Goal: Task Accomplishment & Management: Complete application form

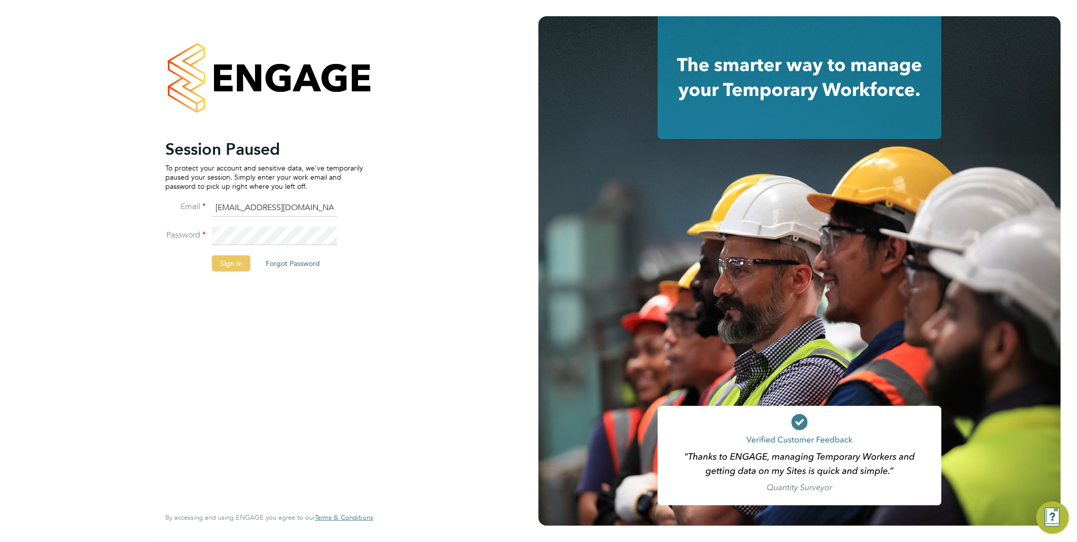
click at [228, 265] on button "Sign In" at bounding box center [231, 263] width 39 height 16
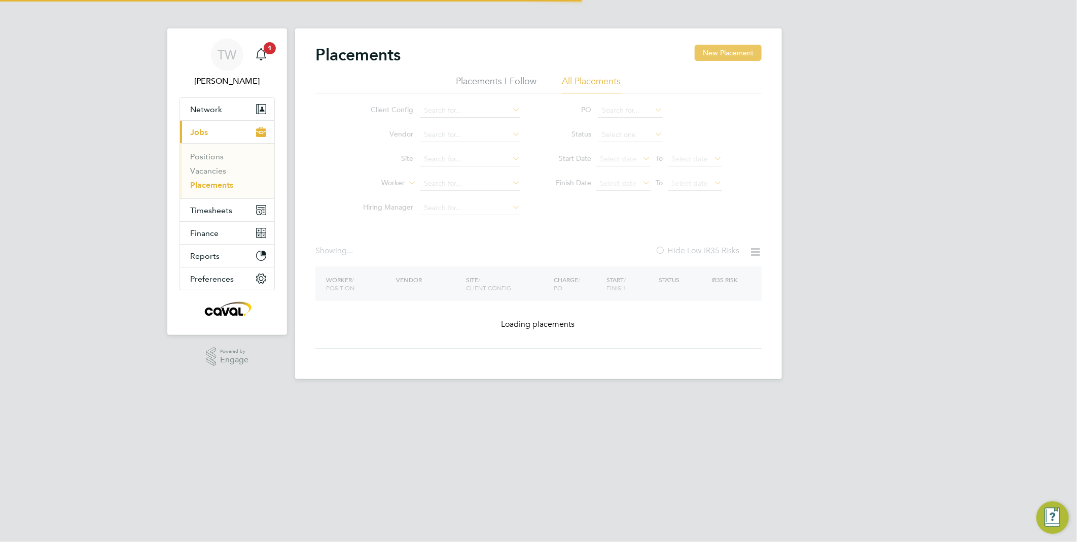
click at [729, 53] on button "New Placement" at bounding box center [728, 53] width 67 height 16
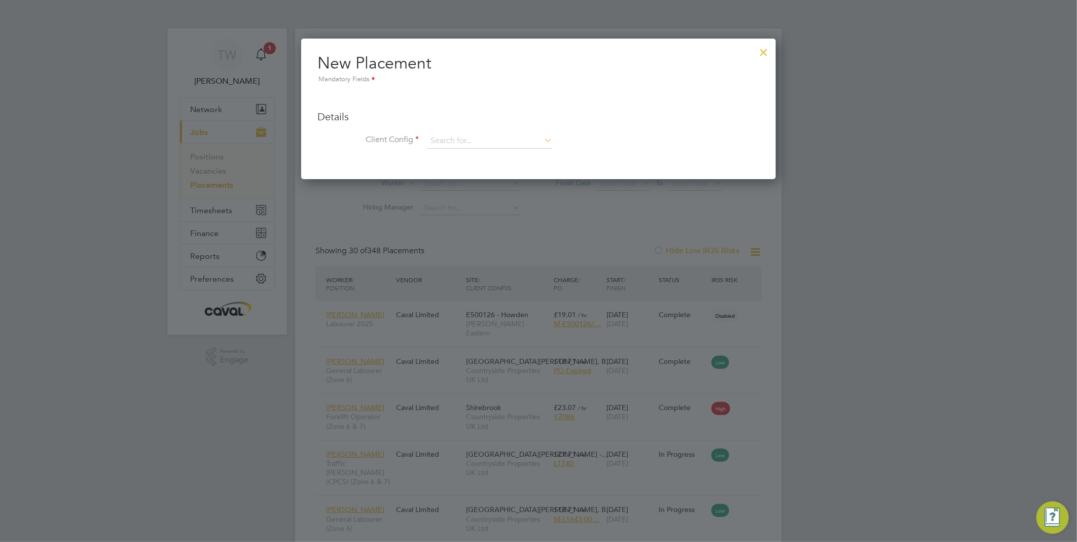
click at [758, 56] on div at bounding box center [764, 50] width 18 height 18
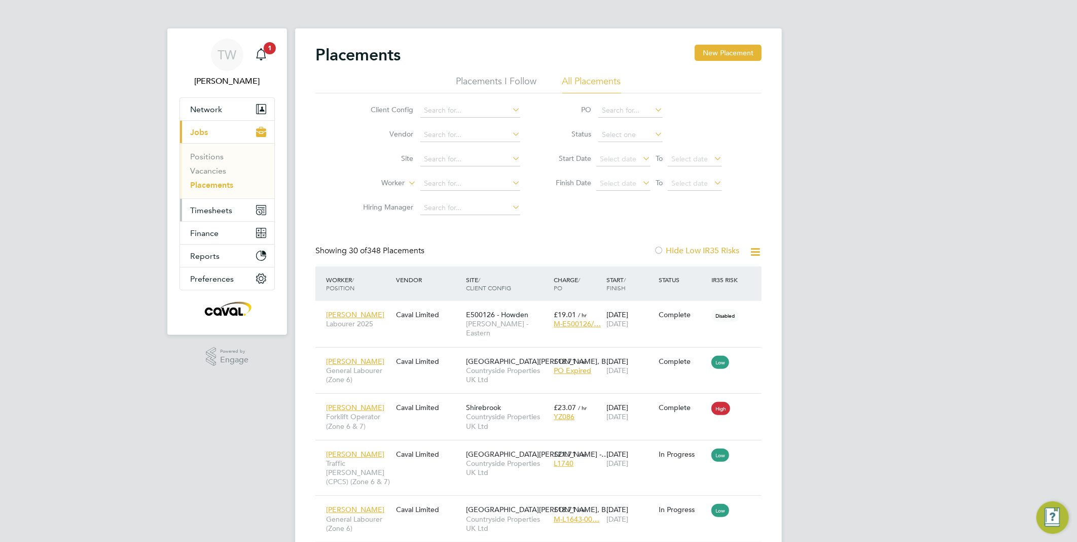
click at [208, 211] on span "Timesheets" at bounding box center [211, 210] width 42 height 10
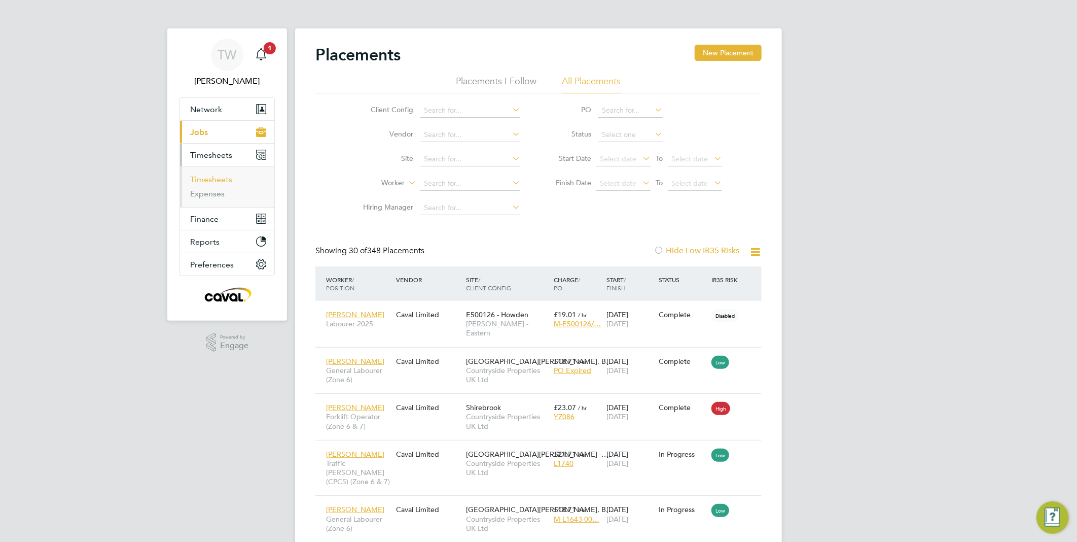
click at [215, 179] on link "Timesheets" at bounding box center [211, 179] width 42 height 10
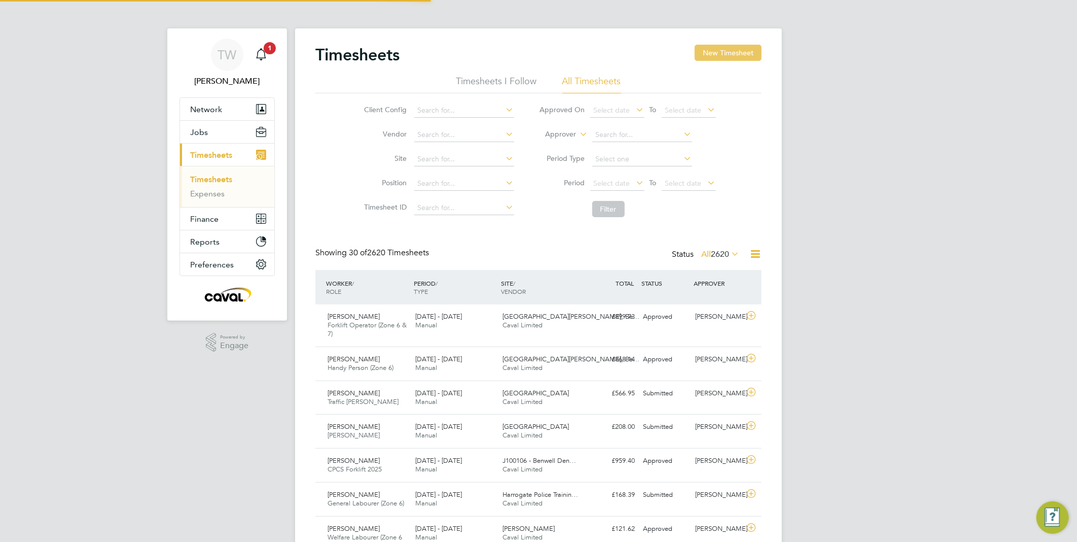
click at [723, 59] on button "New Timesheet" at bounding box center [728, 53] width 67 height 16
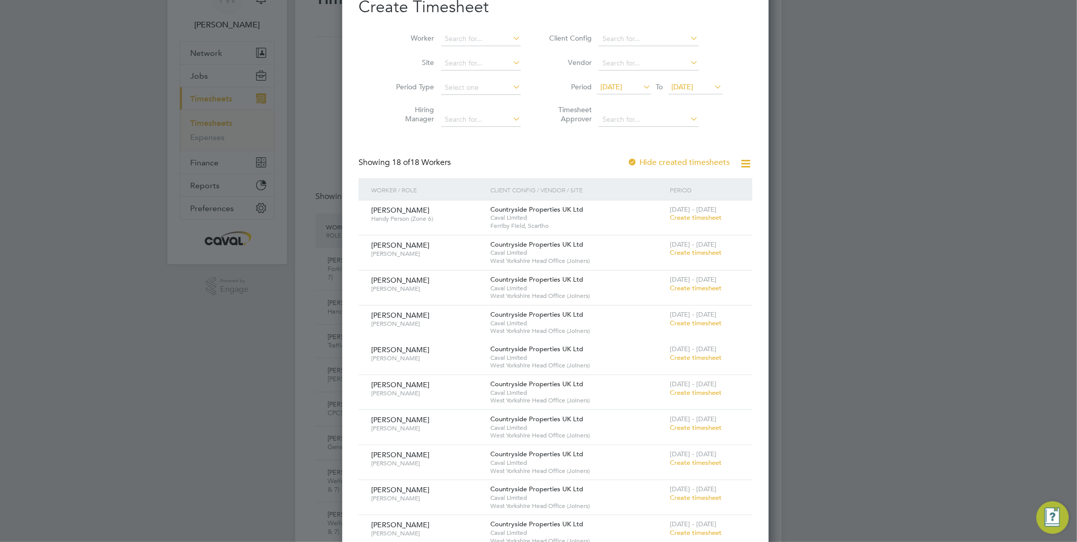
click at [672, 88] on span "[DATE]" at bounding box center [683, 86] width 22 height 9
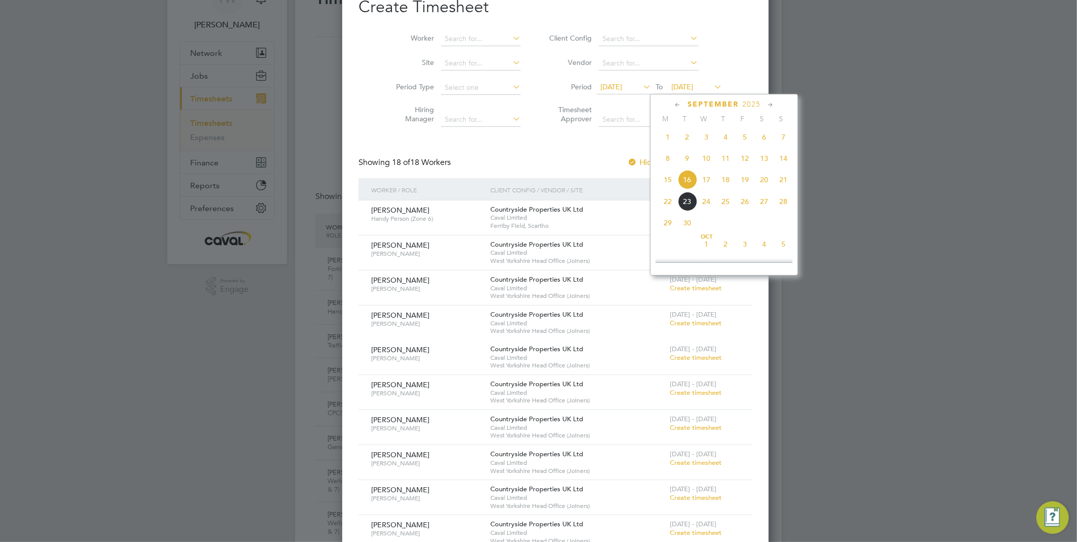
click at [781, 179] on span "21" at bounding box center [783, 179] width 19 height 19
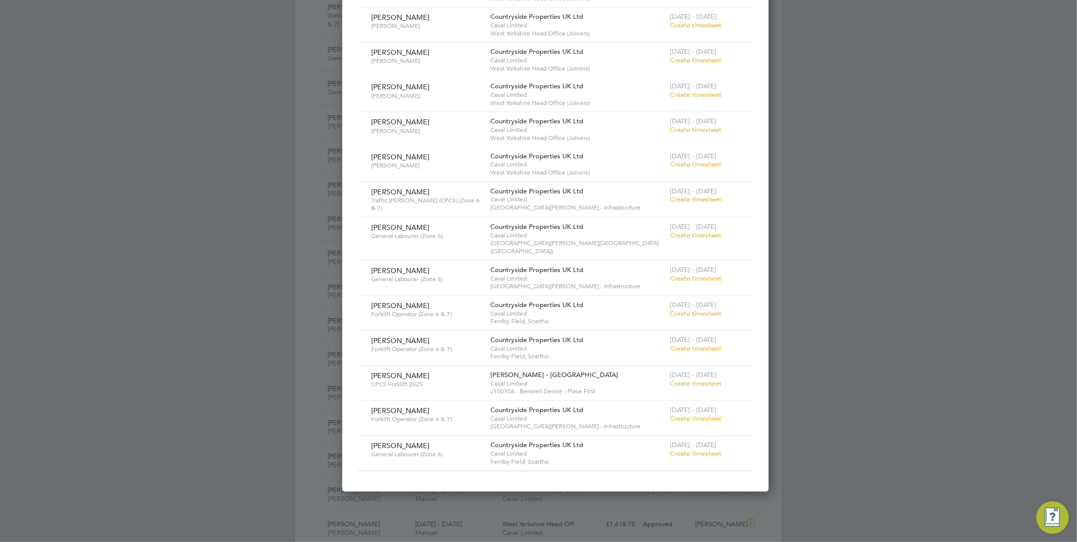
click at [670, 274] on span "Create timesheet" at bounding box center [696, 278] width 52 height 9
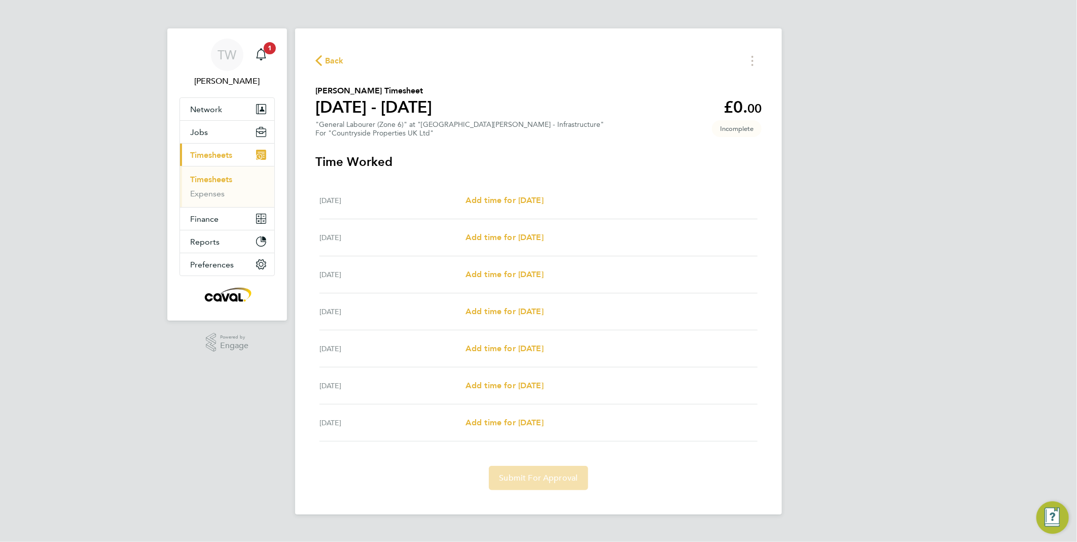
click at [494, 206] on div "Mon 15 Sep Add time for Mon 15 Sep Add time for Mon 15 Sep" at bounding box center [538, 200] width 438 height 37
click at [544, 201] on span "Add time for [DATE]" at bounding box center [505, 200] width 78 height 10
select select "30"
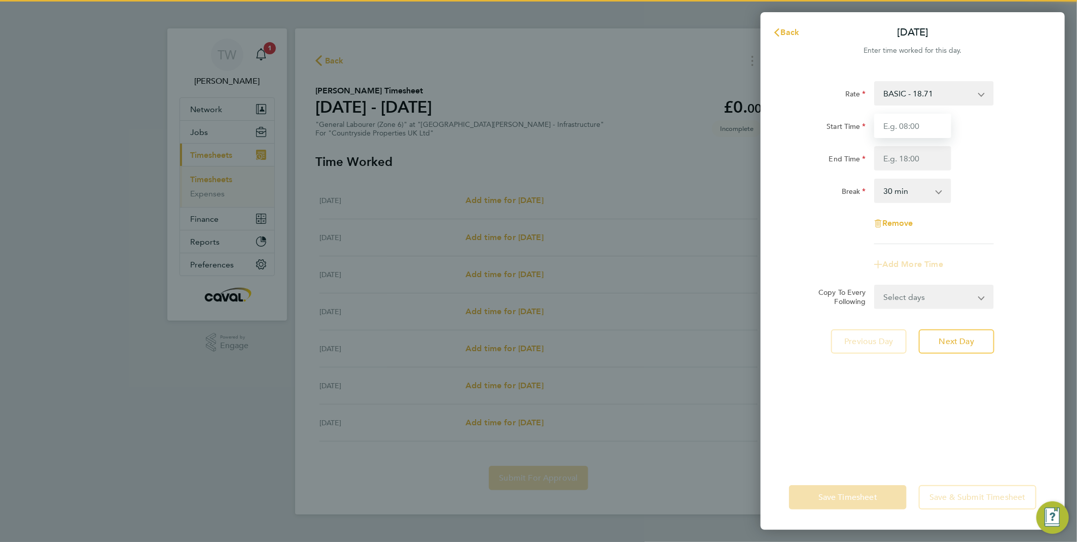
drag, startPoint x: 905, startPoint y: 122, endPoint x: 904, endPoint y: 133, distance: 10.8
click at [905, 122] on input "Start Time" at bounding box center [912, 126] width 77 height 24
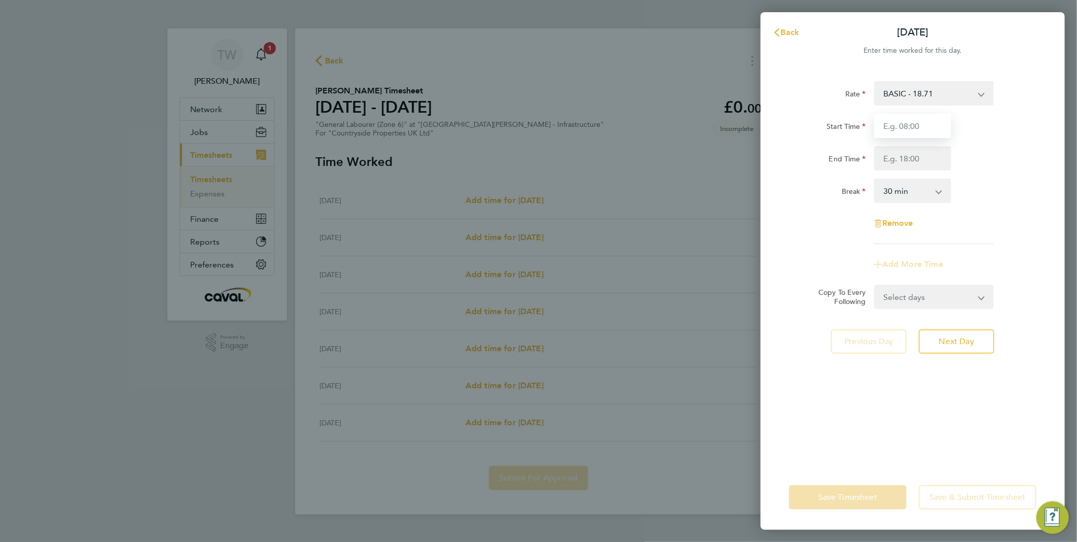
type input "07:30"
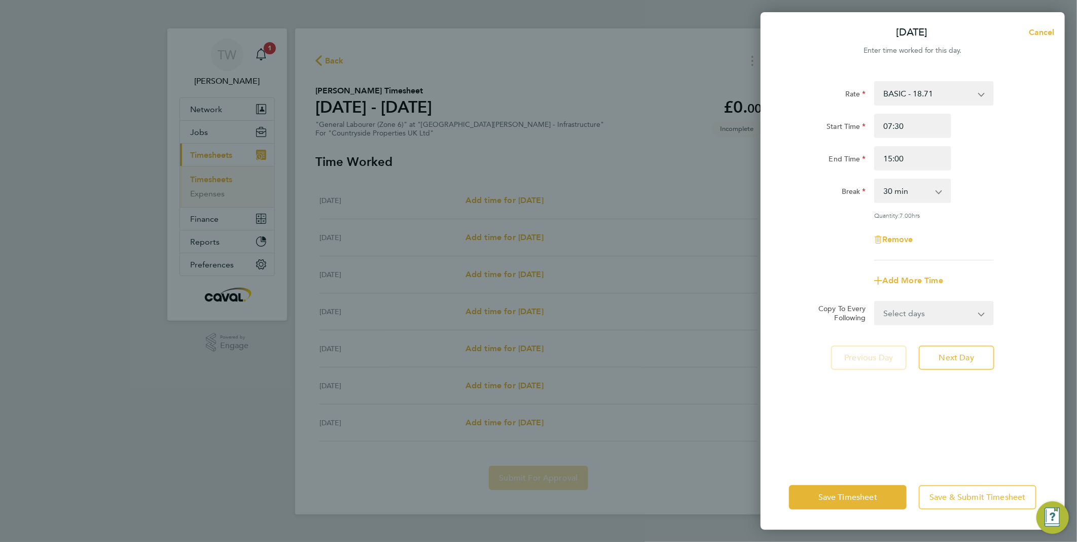
click at [984, 175] on div "Rate BASIC - 18.71 Start Time 07:30 End Time 15:00 Break 0 min 15 min 30 min 45…" at bounding box center [912, 170] width 247 height 179
click at [890, 157] on input "15:00" at bounding box center [912, 158] width 77 height 24
click at [1001, 189] on div "Break 0 min 15 min 30 min 45 min 60 min 75 min 90 min" at bounding box center [913, 191] width 256 height 24
click at [890, 158] on input "16:00" at bounding box center [912, 158] width 77 height 24
type input "17:00"
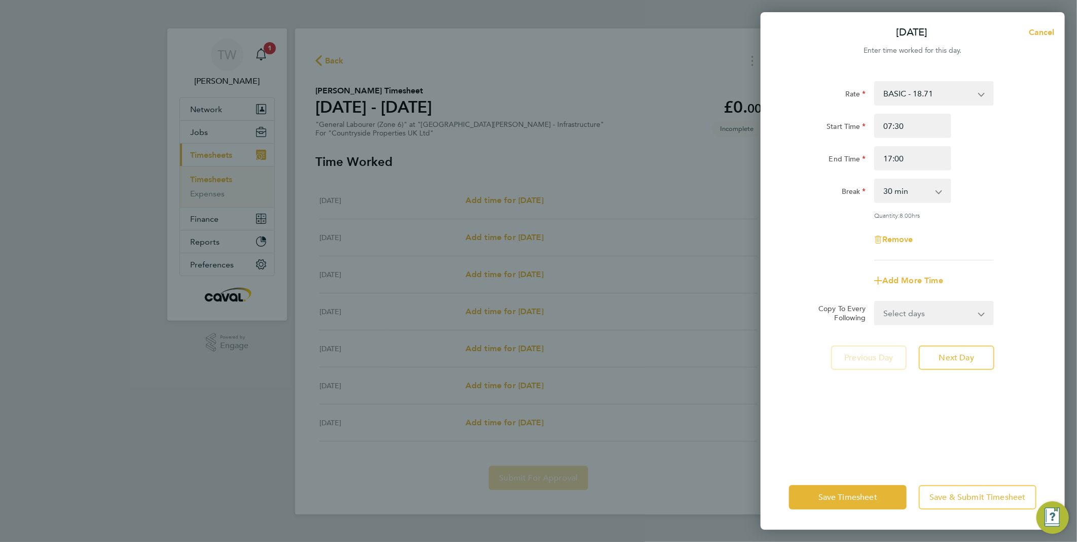
click at [981, 162] on div "End Time 17:00" at bounding box center [913, 158] width 256 height 24
click at [980, 352] on button "Next Day" at bounding box center [957, 357] width 76 height 24
select select "30"
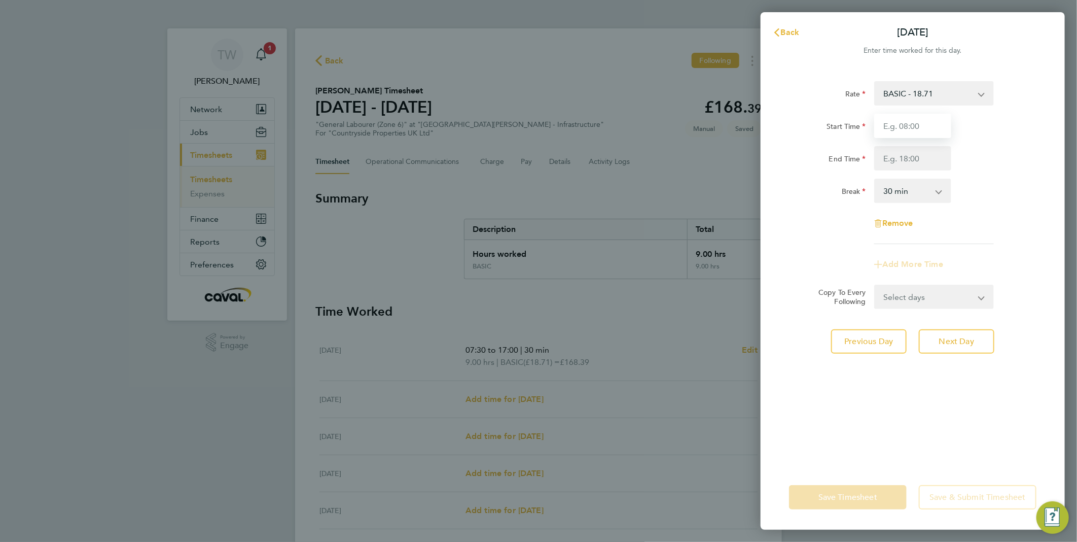
click at [907, 130] on input "Start Time" at bounding box center [912, 126] width 77 height 24
click at [930, 125] on input "Start Time" at bounding box center [912, 126] width 77 height 24
click at [976, 127] on div "Start Time" at bounding box center [913, 126] width 256 height 24
click at [918, 128] on input "Start Time" at bounding box center [912, 126] width 77 height 24
type input "07:30"
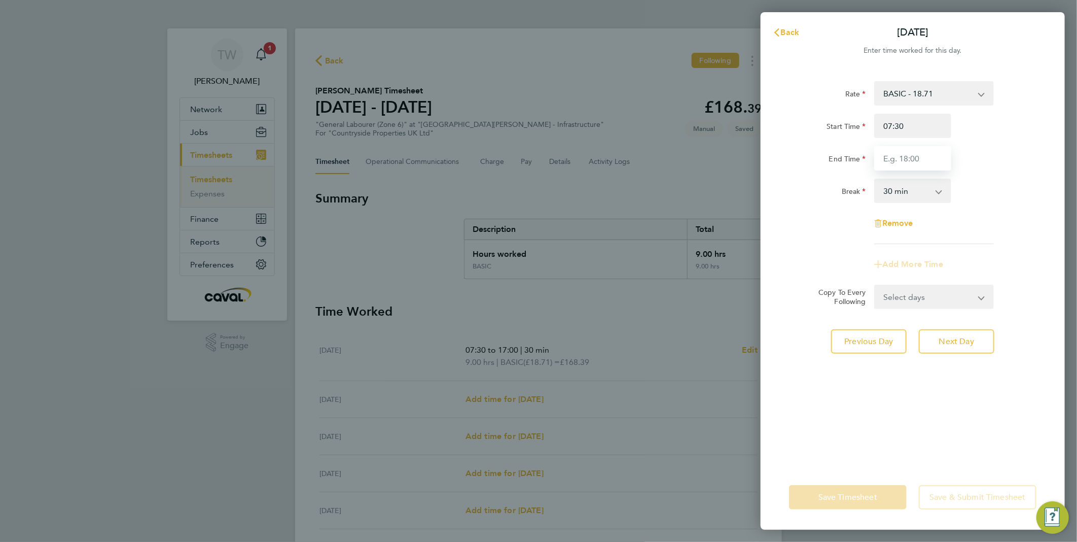
type input "17:00"
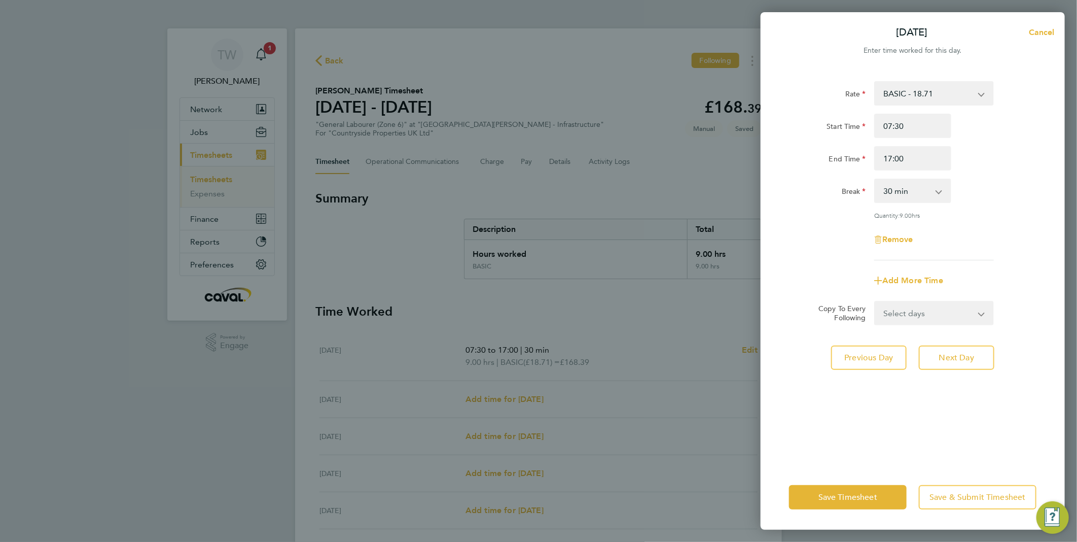
click at [982, 184] on div "Break 0 min 15 min 30 min 45 min 60 min 75 min 90 min" at bounding box center [913, 191] width 256 height 24
click at [940, 352] on span "Next Day" at bounding box center [956, 357] width 35 height 10
select select "30"
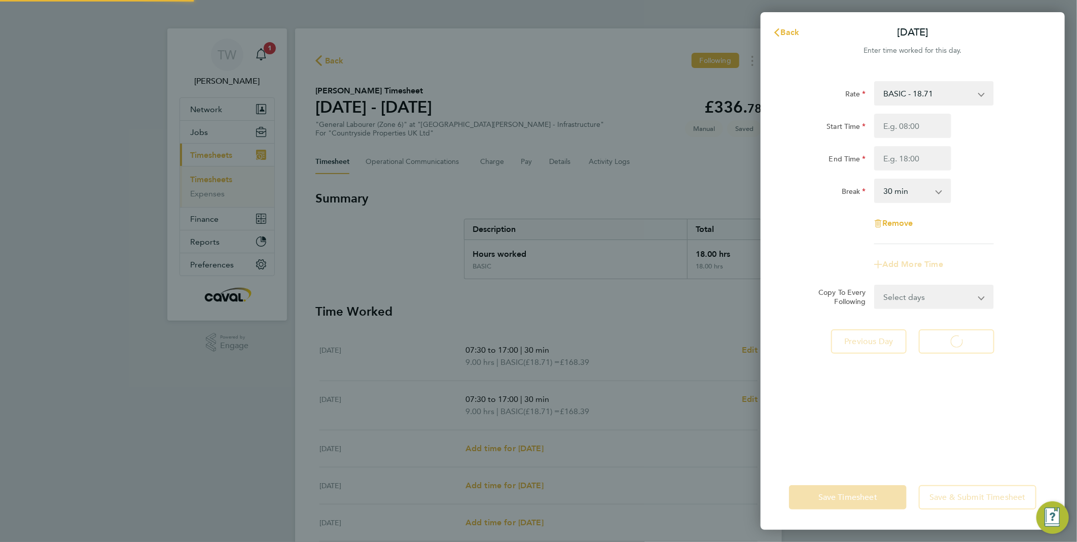
select select "30"
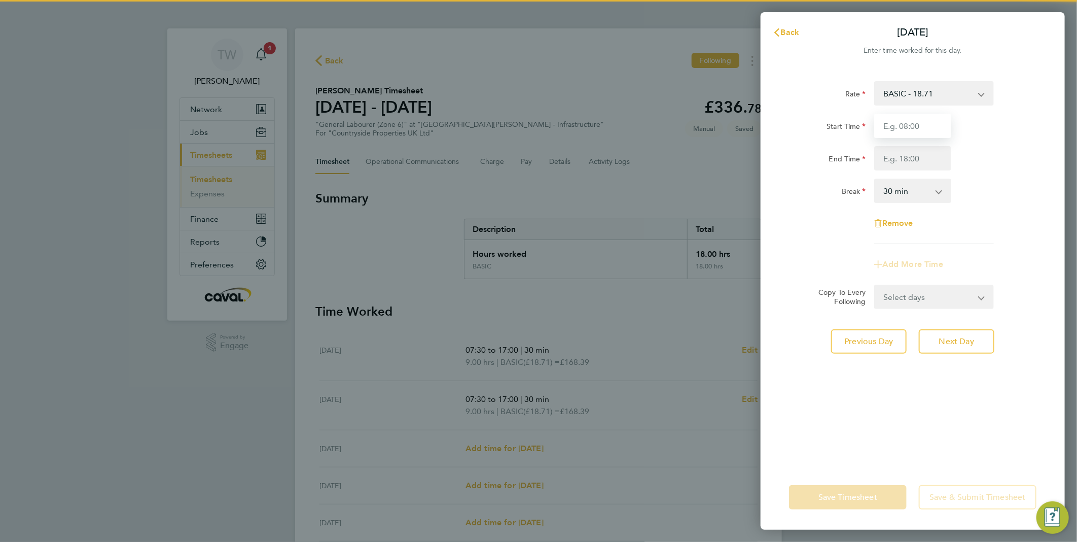
click at [921, 127] on input "Start Time" at bounding box center [912, 126] width 77 height 24
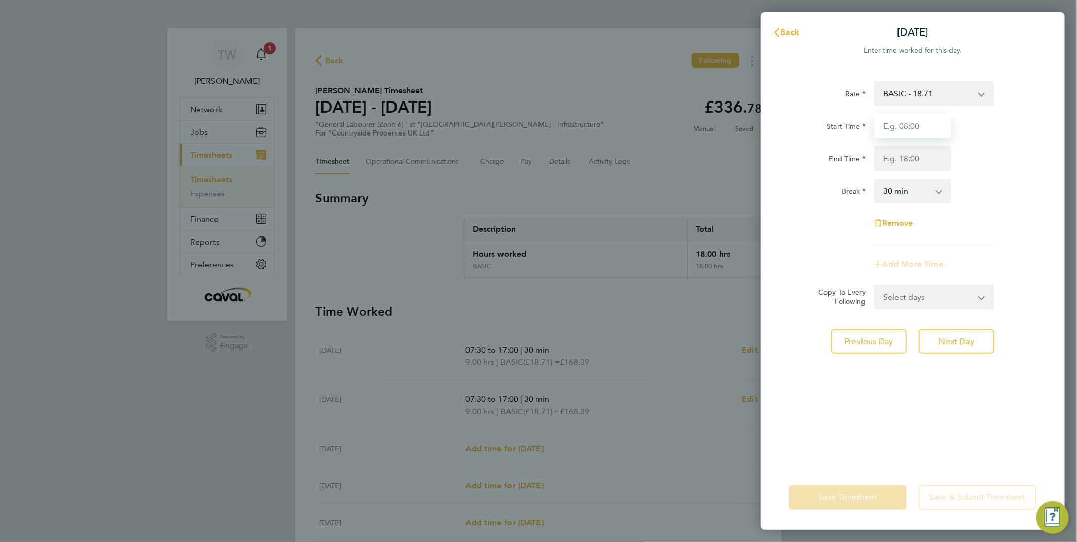
type input "07:30"
type input "17:00"
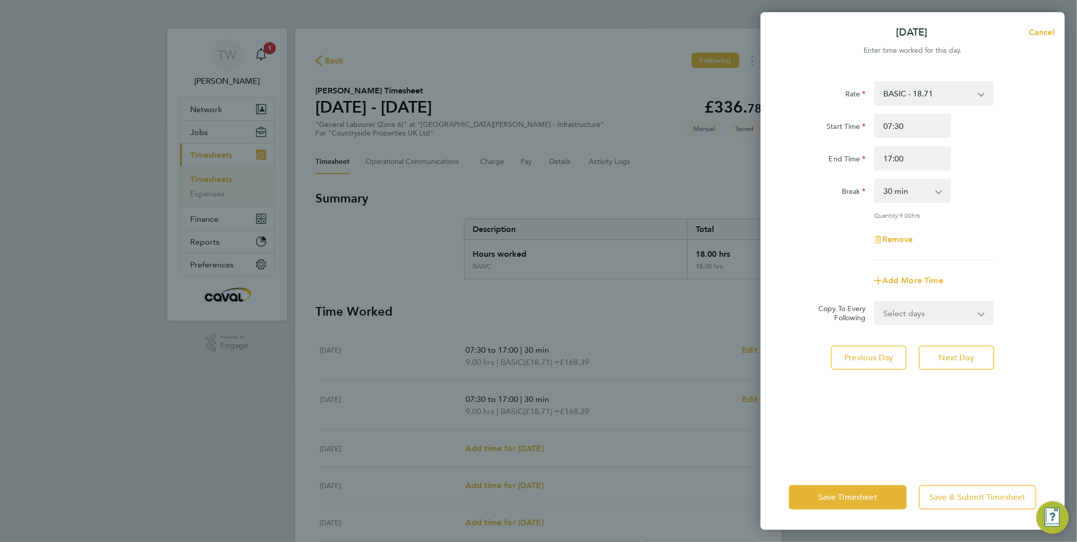
click at [985, 173] on div "Rate BASIC - 18.71 Start Time 07:30 End Time 17:00 Break 0 min 15 min 30 min 45…" at bounding box center [912, 170] width 247 height 179
click at [974, 359] on span "Next Day" at bounding box center [956, 357] width 35 height 10
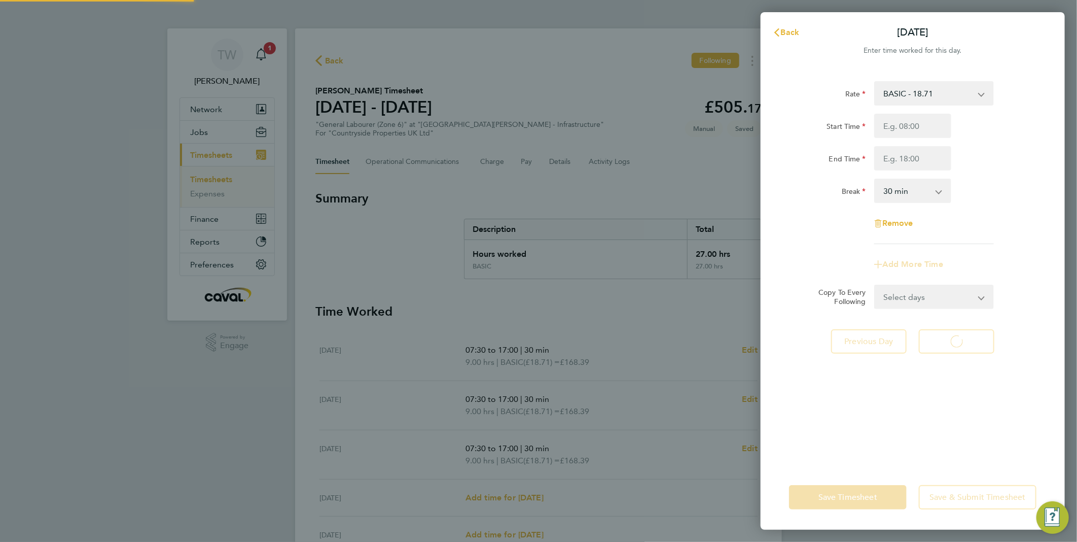
select select "30"
click at [926, 126] on input "Start Time" at bounding box center [912, 126] width 77 height 24
type input "07:30"
type input "17:00"
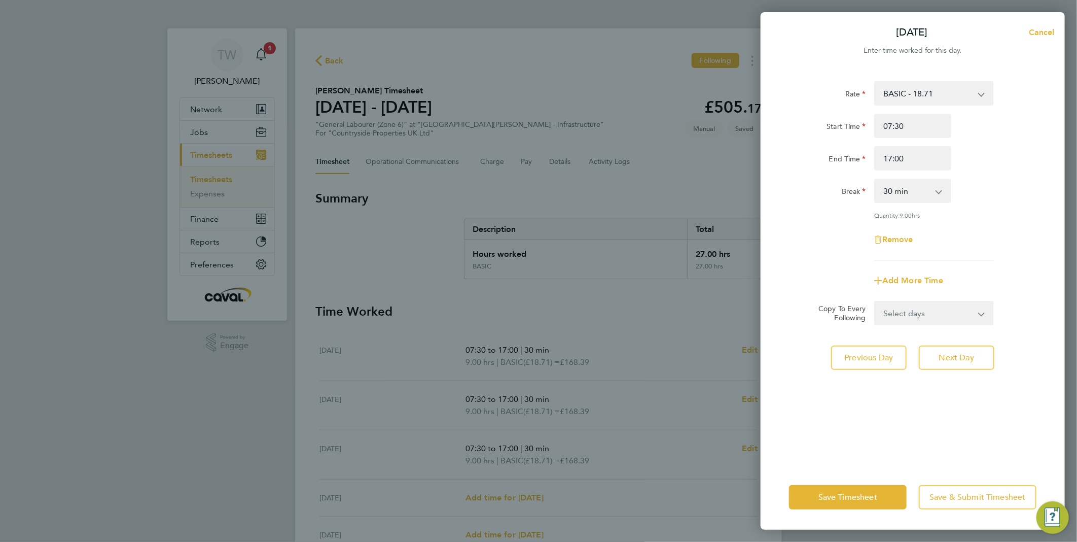
click at [985, 183] on div "Break 0 min 15 min 30 min 45 min 60 min 75 min 90 min" at bounding box center [913, 191] width 256 height 24
click at [966, 349] on button "Next Day" at bounding box center [957, 357] width 76 height 24
select select "30"
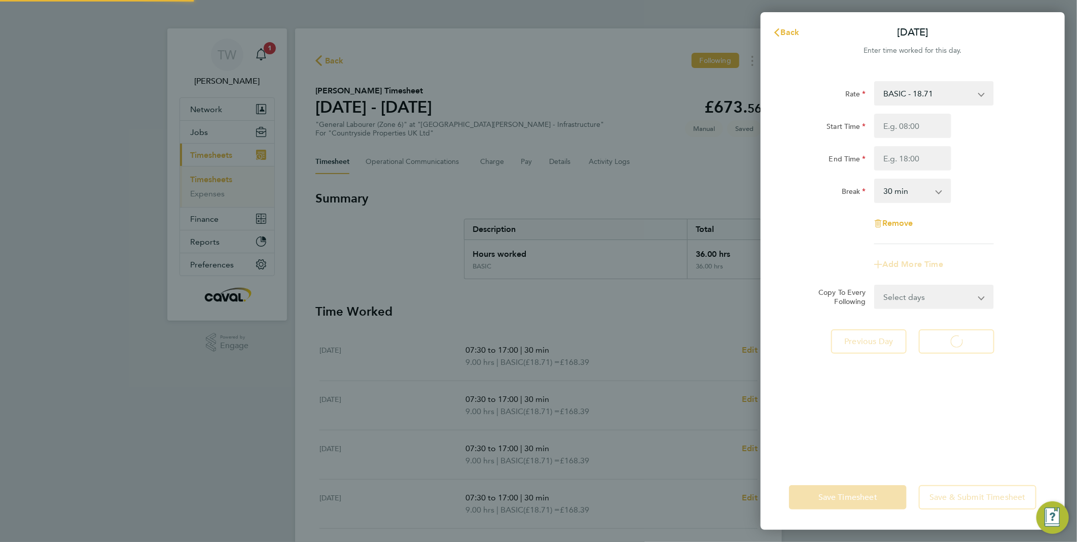
select select "30"
click at [931, 131] on input "Start Time" at bounding box center [912, 126] width 77 height 24
type input "07:30"
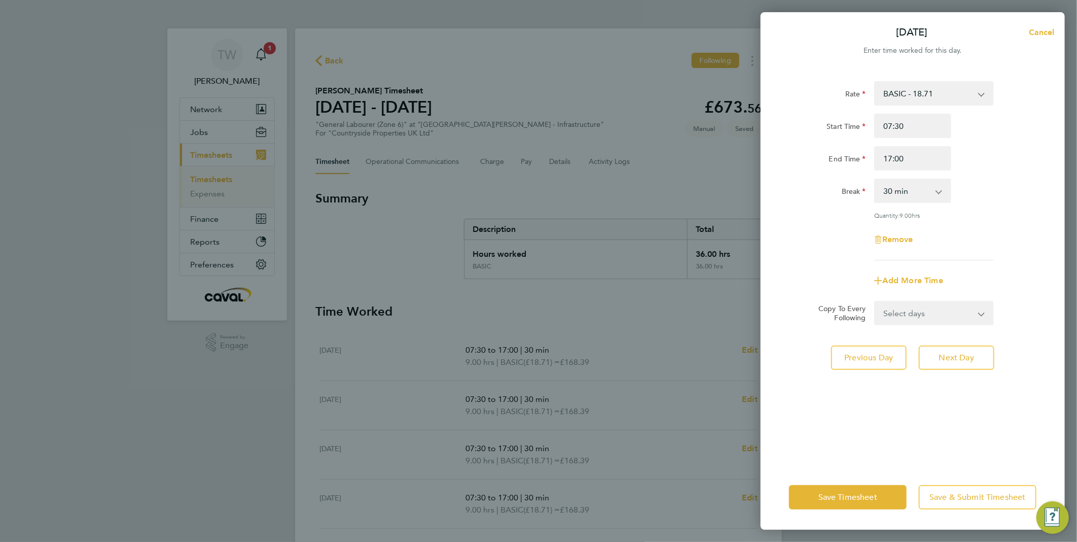
click at [1007, 175] on div "Rate BASIC - 18.71 Start Time 07:30 End Time 17:00 Break 0 min 15 min 30 min 45…" at bounding box center [912, 170] width 247 height 179
click at [888, 159] on input "17:00" at bounding box center [912, 158] width 77 height 24
click at [972, 166] on div "End Time 16:00" at bounding box center [913, 158] width 256 height 24
click at [889, 160] on input "16:00" at bounding box center [912, 158] width 77 height 24
click at [889, 159] on input "16:00" at bounding box center [912, 158] width 77 height 24
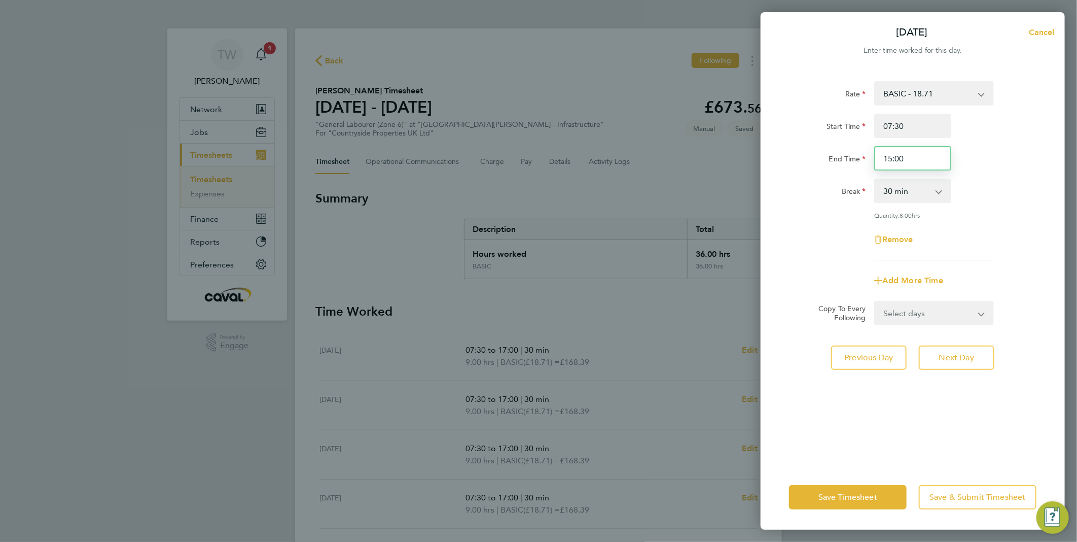
type input "15:00"
click at [993, 179] on div "Break 0 min 15 min 30 min 45 min 60 min 75 min 90 min" at bounding box center [913, 191] width 256 height 24
click at [866, 497] on span "Save Timesheet" at bounding box center [847, 497] width 59 height 10
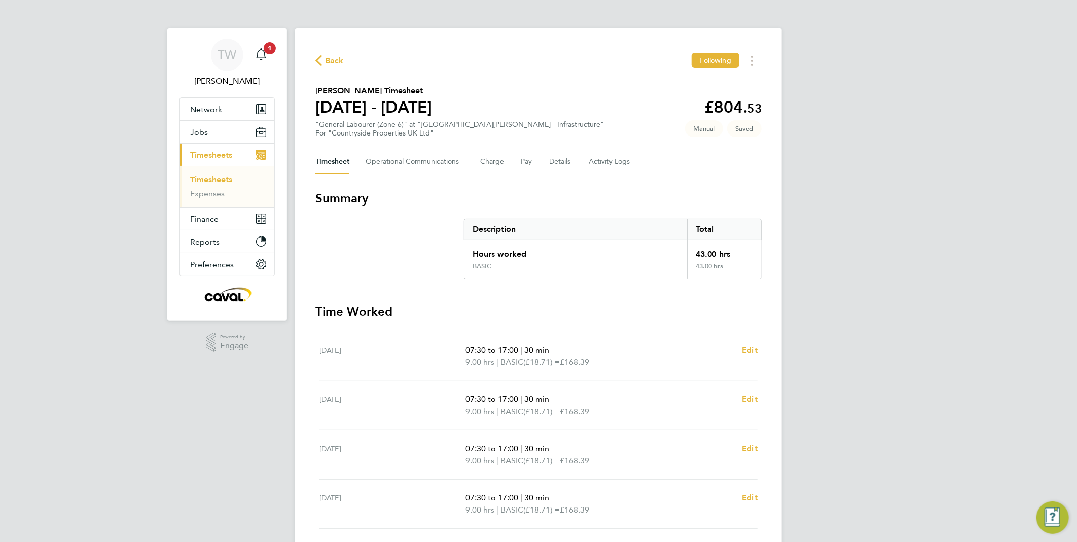
click at [844, 433] on div "TW Tim Wells Notifications 1 Applications: Network Team Members Businesses Site…" at bounding box center [538, 370] width 1077 height 741
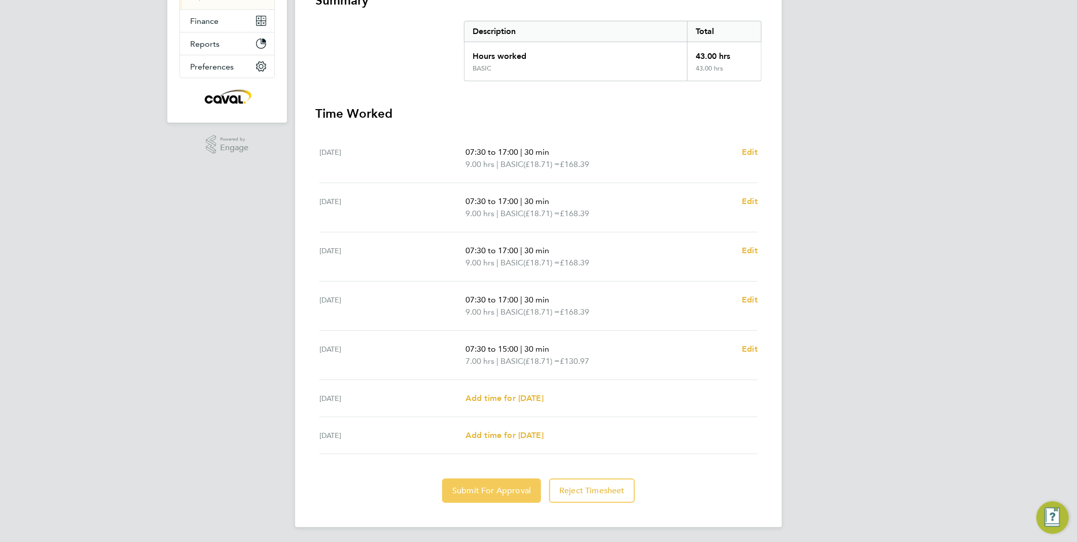
click at [477, 485] on span "Submit For Approval" at bounding box center [491, 490] width 79 height 10
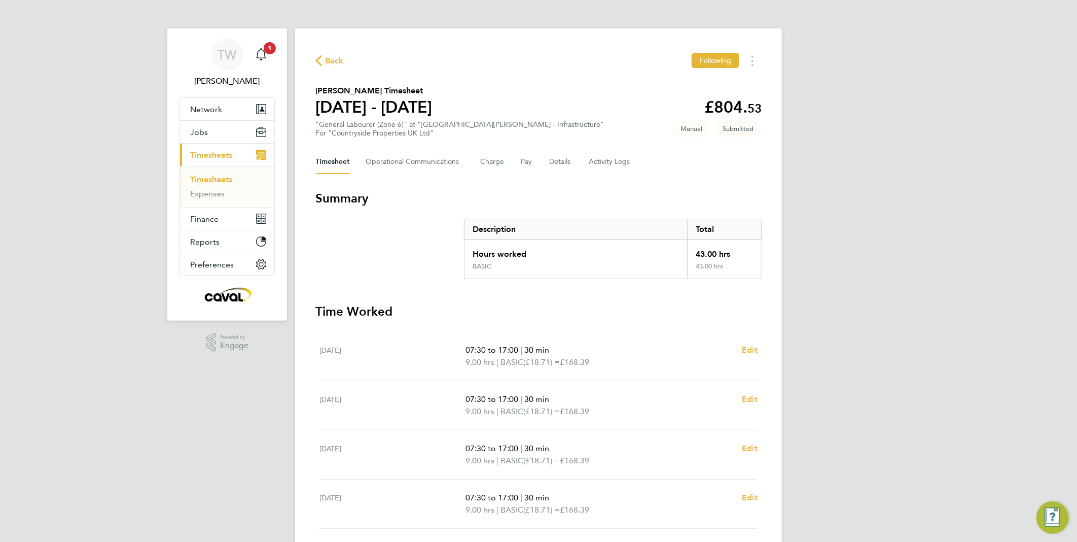
click at [216, 179] on link "Timesheets" at bounding box center [211, 179] width 42 height 10
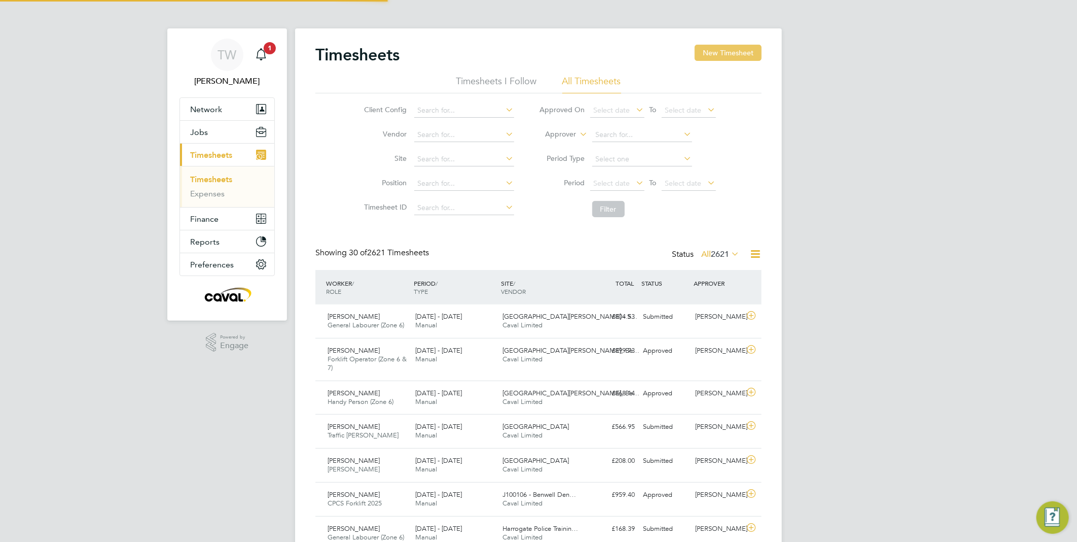
scroll to position [25, 88]
click at [733, 47] on button "New Timesheet" at bounding box center [728, 53] width 67 height 16
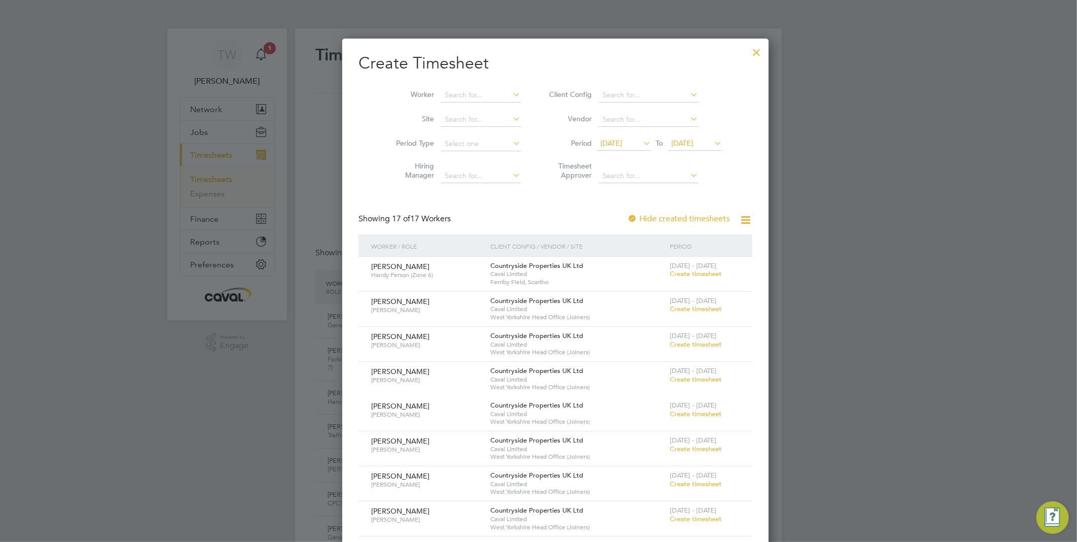
click at [677, 141] on span "[DATE]" at bounding box center [683, 142] width 22 height 9
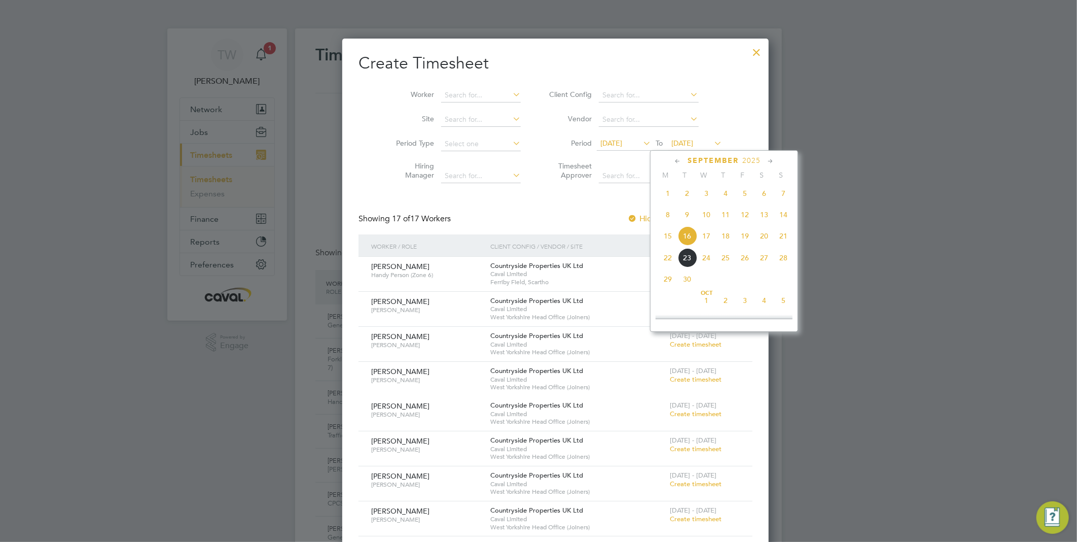
click at [783, 242] on span "21" at bounding box center [783, 235] width 19 height 19
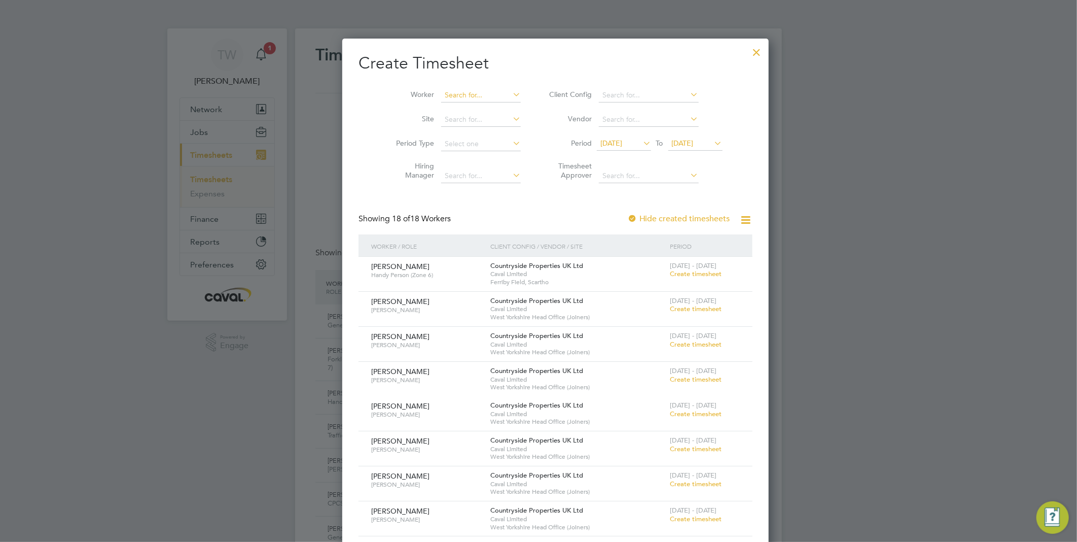
type input "l"
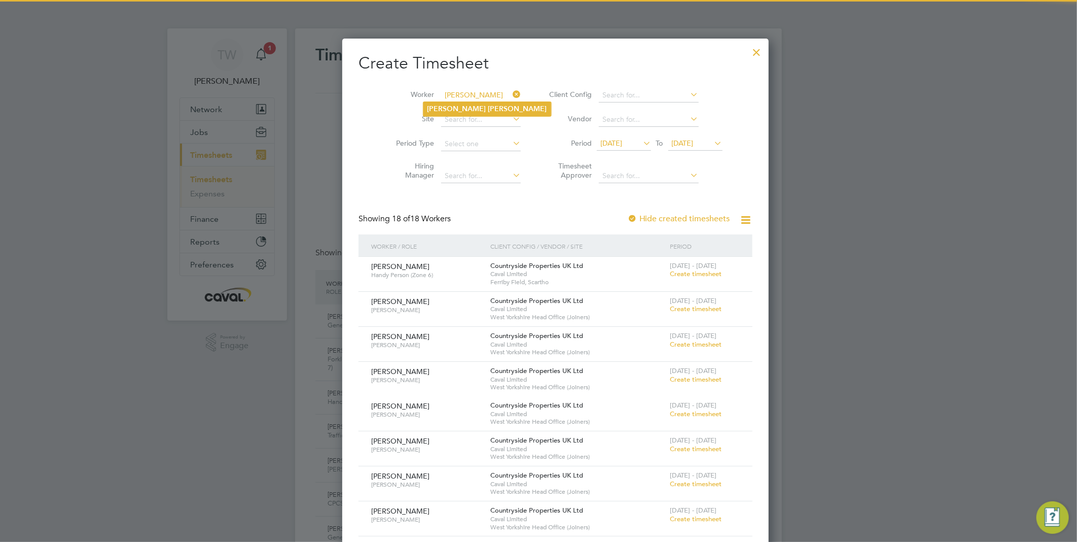
click at [479, 103] on li "Luke Willis" at bounding box center [487, 109] width 128 height 14
type input "[PERSON_NAME]"
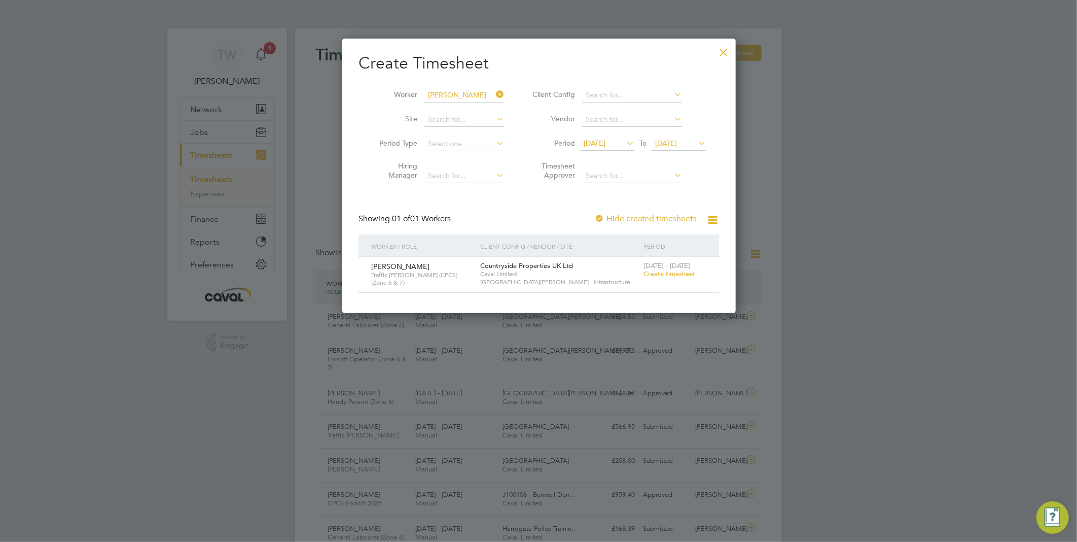
click at [678, 272] on span "Create timesheet" at bounding box center [670, 273] width 52 height 9
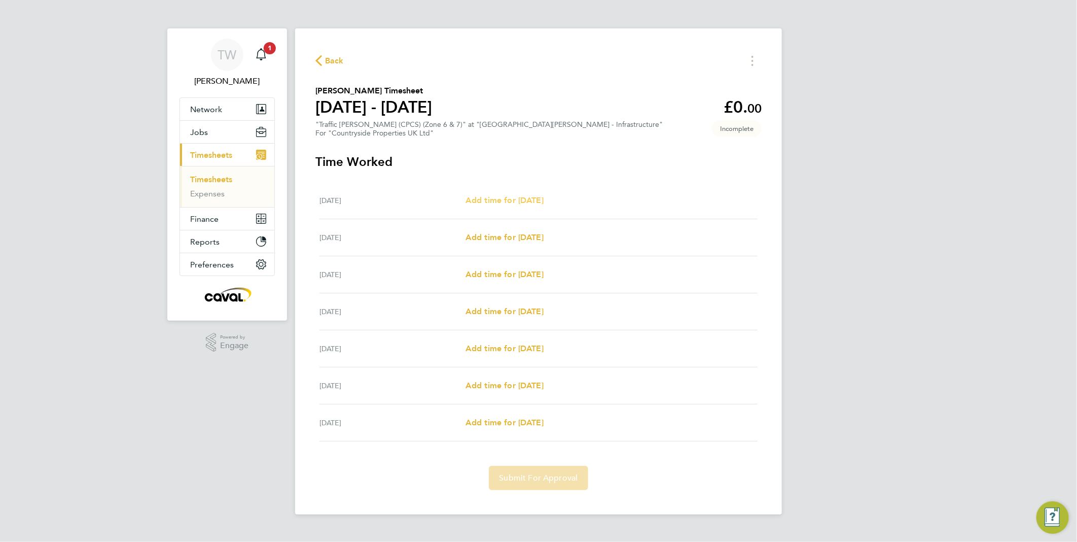
click at [536, 201] on span "Add time for [DATE]" at bounding box center [505, 200] width 78 height 10
select select "30"
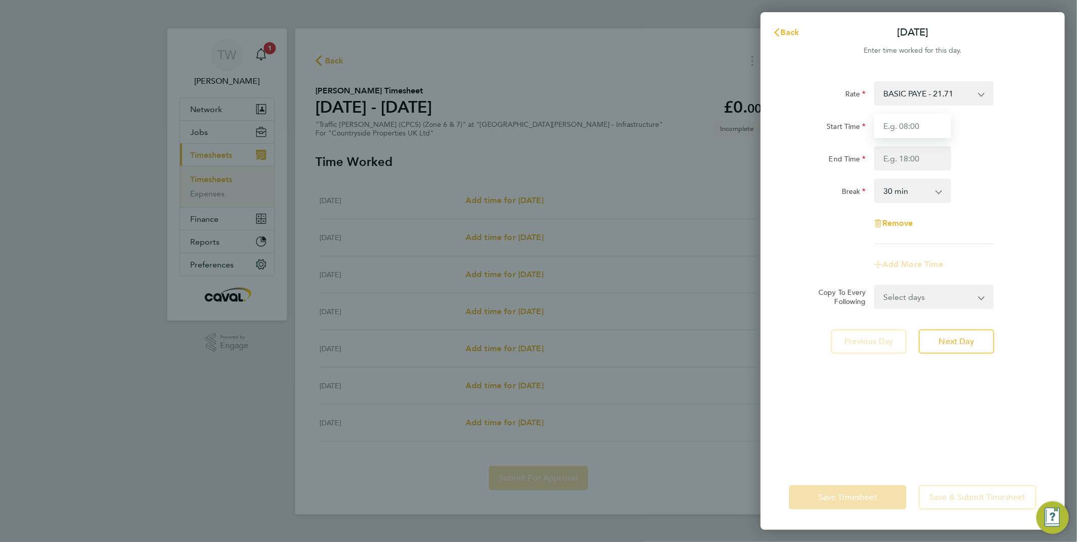
click at [907, 132] on input "Start Time" at bounding box center [912, 126] width 77 height 24
type input "07:30"
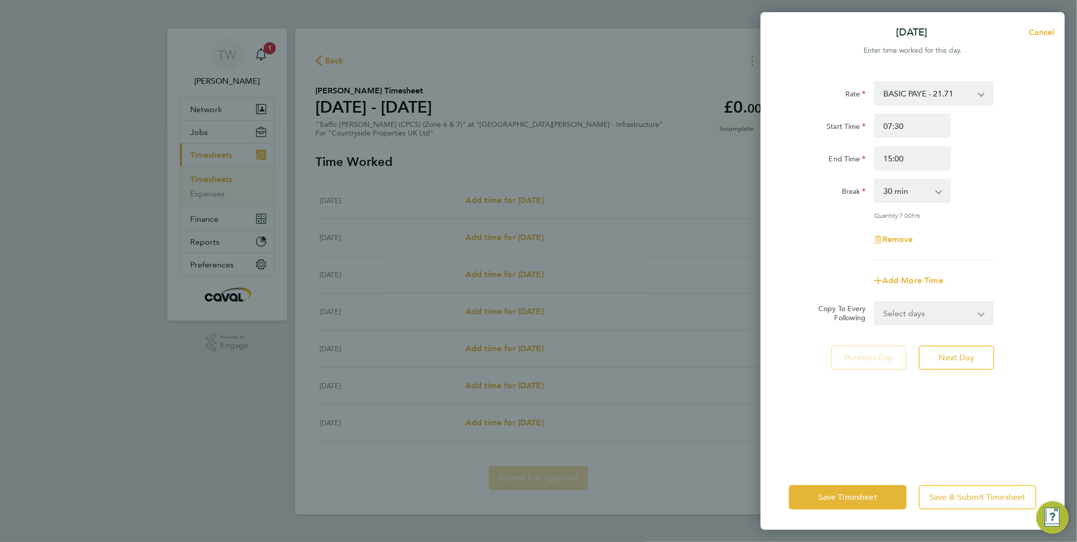
click at [991, 191] on div "Break 0 min 15 min 30 min 45 min 60 min 75 min 90 min" at bounding box center [913, 191] width 256 height 24
click at [892, 157] on input "15:00" at bounding box center [912, 158] width 77 height 24
type input "17:00"
click at [972, 208] on div "Rate BASIC PAYE - 21.71 Start Time 07:30 End Time 17:00 Break 0 min 15 min 30 m…" at bounding box center [912, 170] width 247 height 179
click at [961, 355] on span "Next Day" at bounding box center [956, 357] width 35 height 10
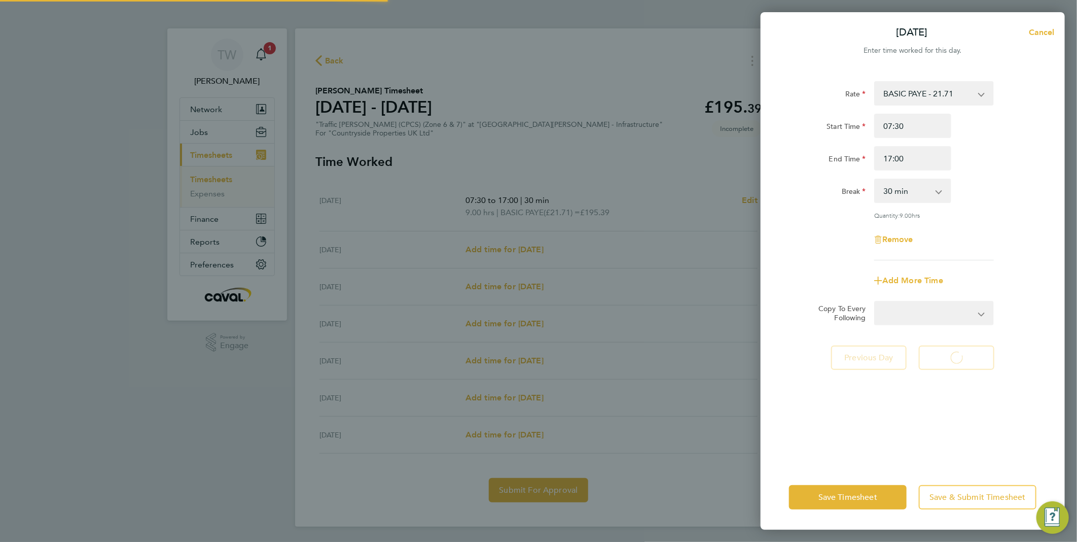
select select "30"
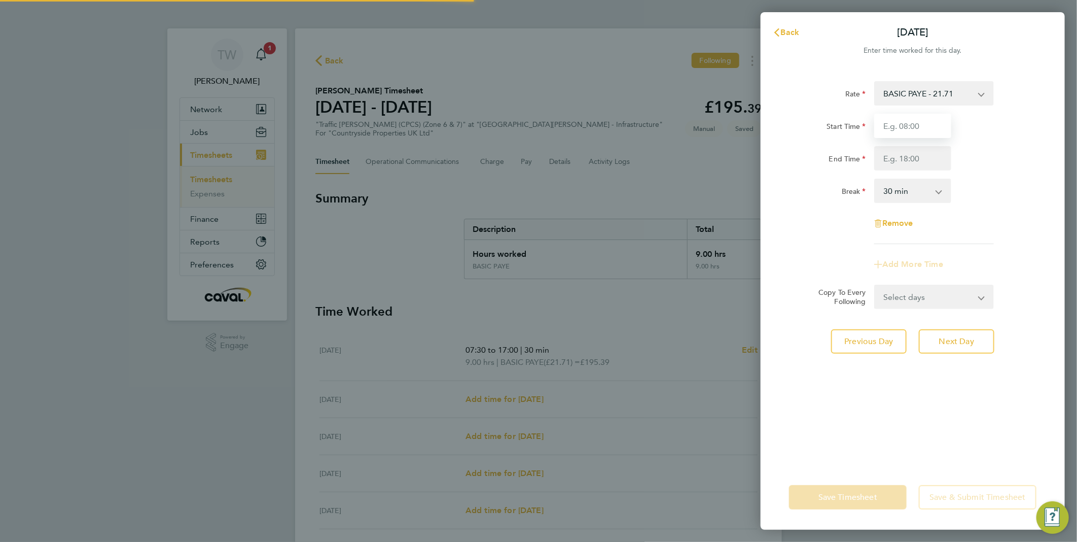
click at [914, 127] on input "Start Time" at bounding box center [912, 126] width 77 height 24
type input "07:30"
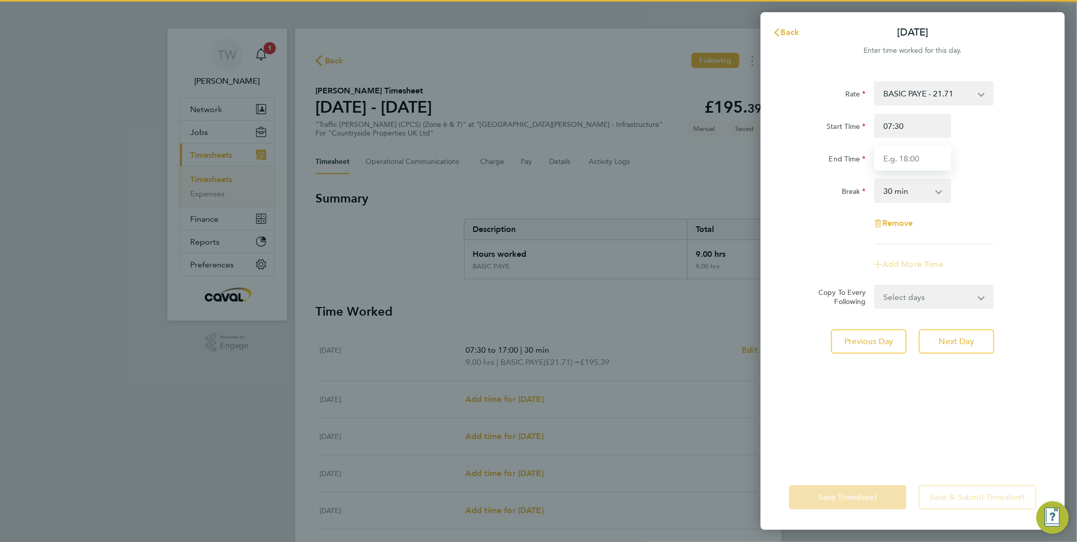
type input "17:00"
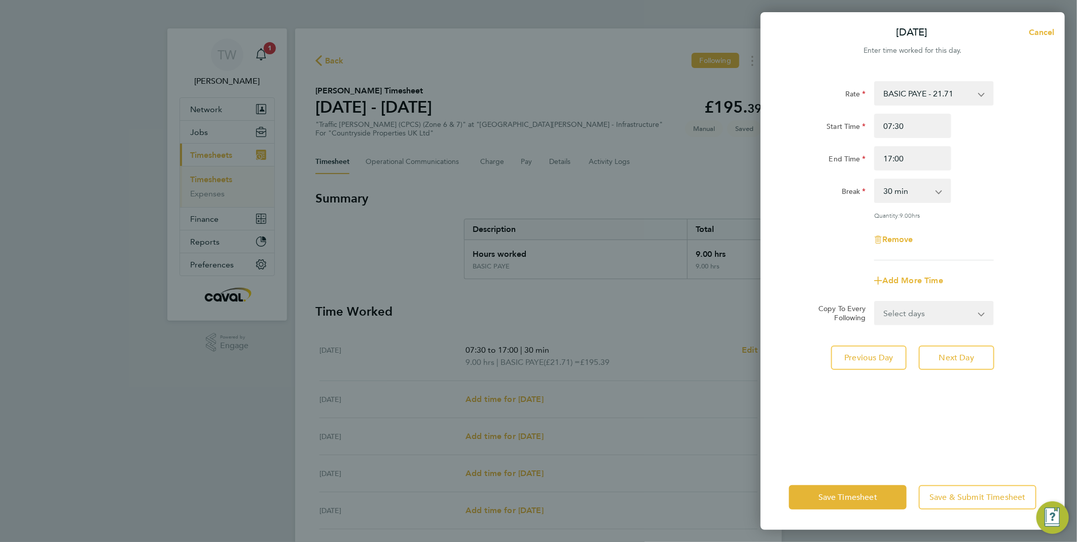
click at [1000, 199] on div "Break 0 min 15 min 30 min 45 min 60 min 75 min 90 min" at bounding box center [913, 191] width 256 height 24
click at [951, 359] on span "Next Day" at bounding box center [956, 357] width 35 height 10
select select "30"
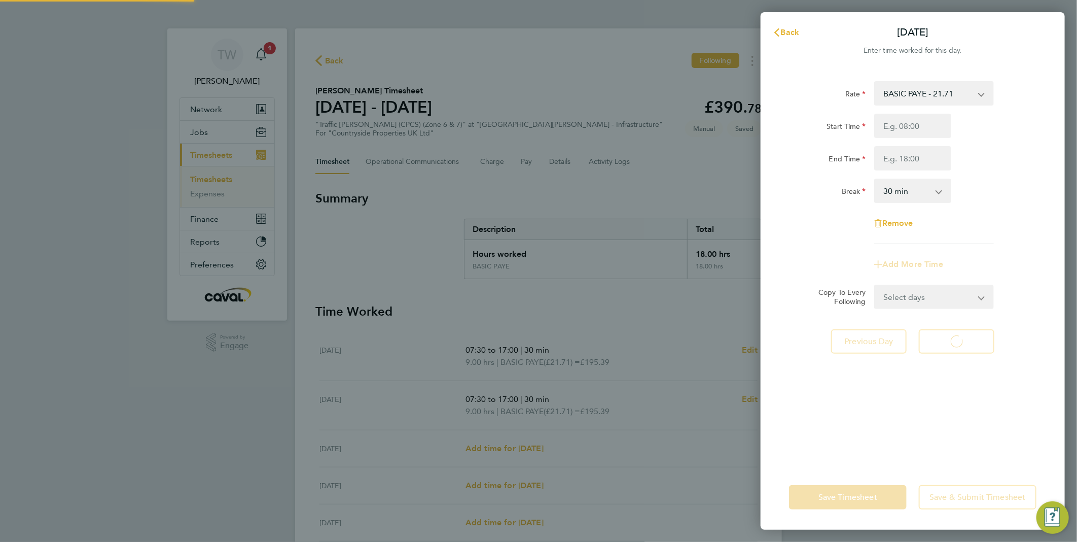
select select "30"
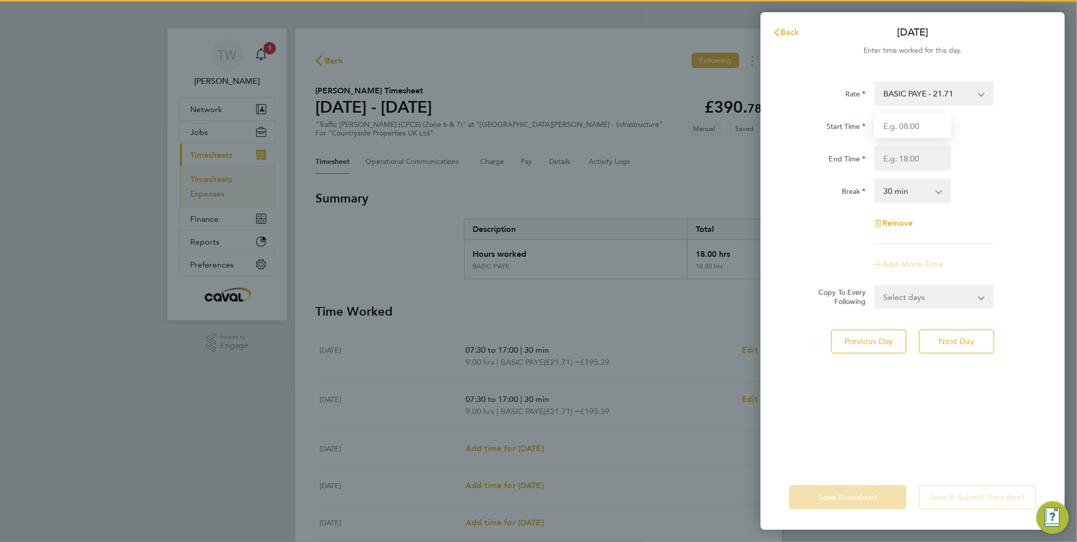
drag, startPoint x: 910, startPoint y: 121, endPoint x: 913, endPoint y: 126, distance: 5.9
click at [910, 121] on input "Start Time" at bounding box center [912, 126] width 77 height 24
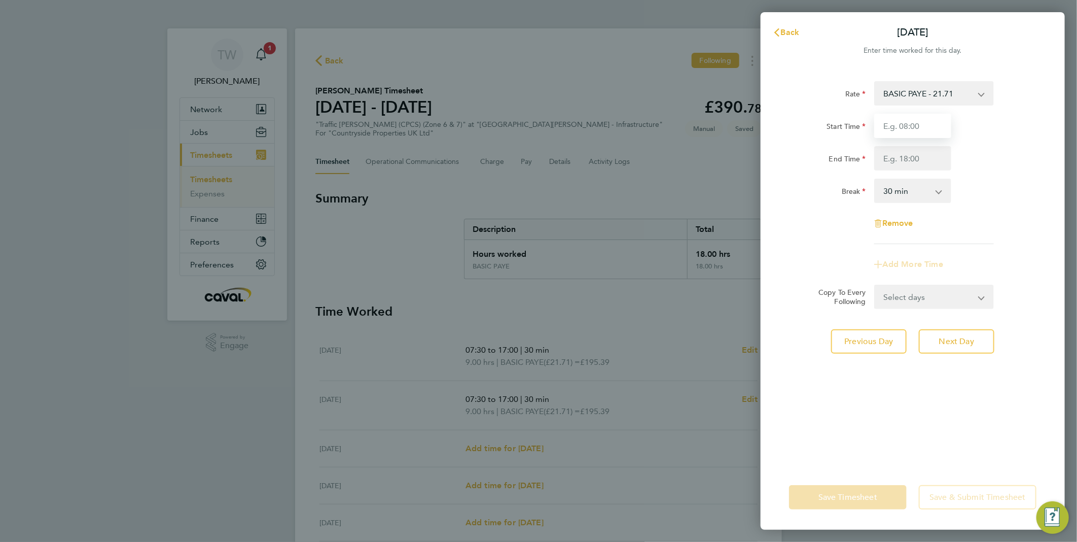
type input "07:30"
type input "17:00"
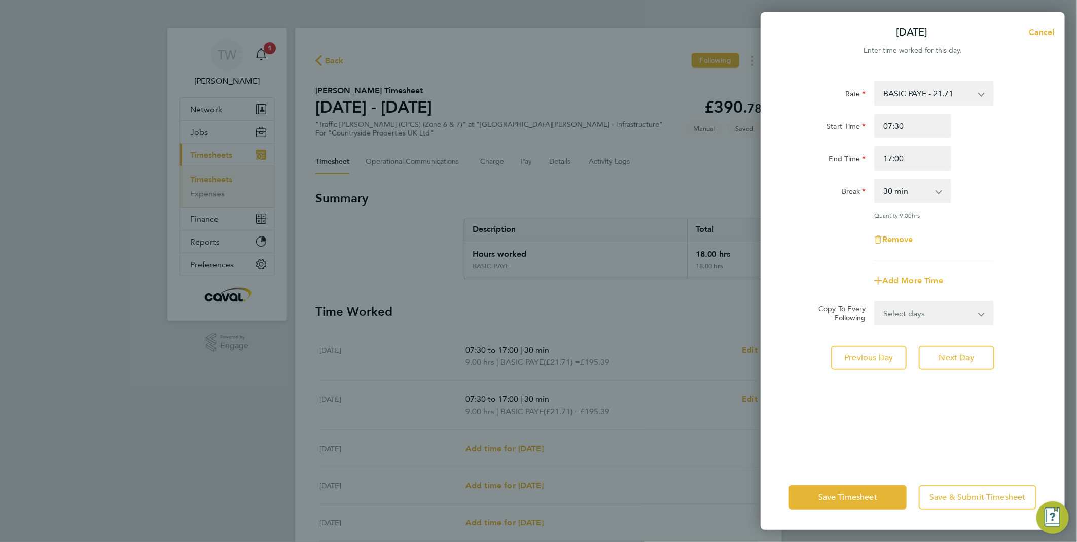
click at [1000, 205] on div "Rate BASIC PAYE - 21.71 Start Time 07:30 End Time 17:00 Break 0 min 15 min 30 m…" at bounding box center [912, 170] width 247 height 179
click at [971, 359] on span "Next Day" at bounding box center [956, 357] width 35 height 10
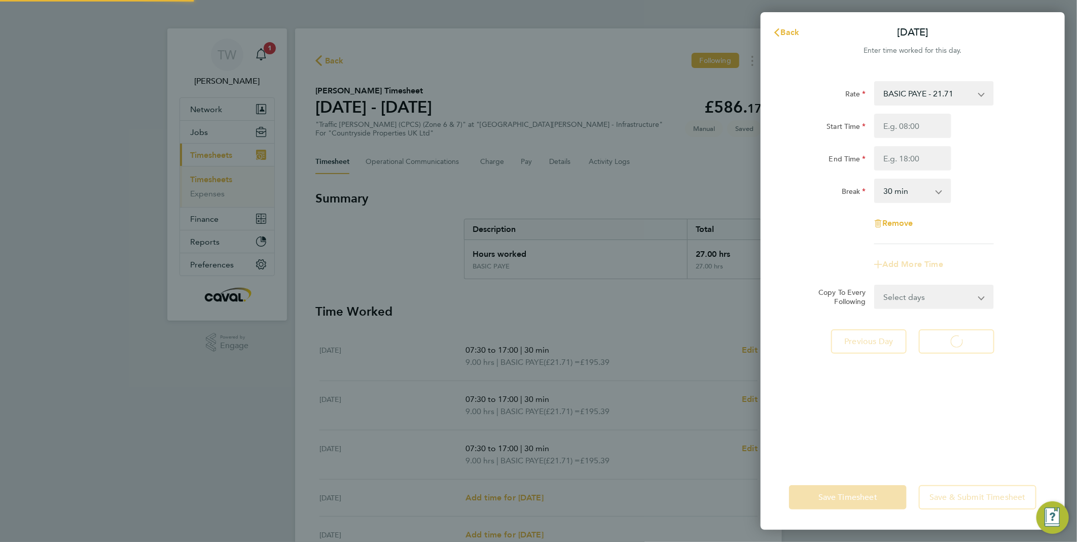
select select "30"
click at [912, 135] on input "Start Time" at bounding box center [912, 126] width 77 height 24
type input "07:30"
type input "17:00"
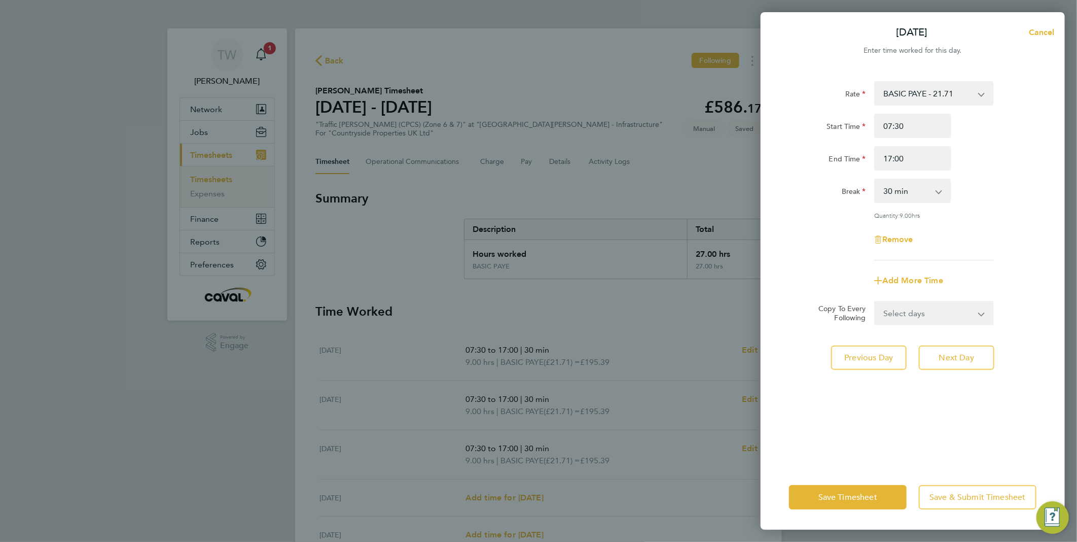
click at [1008, 198] on div "Break 0 min 15 min 30 min 45 min 60 min 75 min 90 min" at bounding box center [913, 191] width 256 height 24
click at [966, 355] on span "Next Day" at bounding box center [956, 357] width 35 height 10
select select "30"
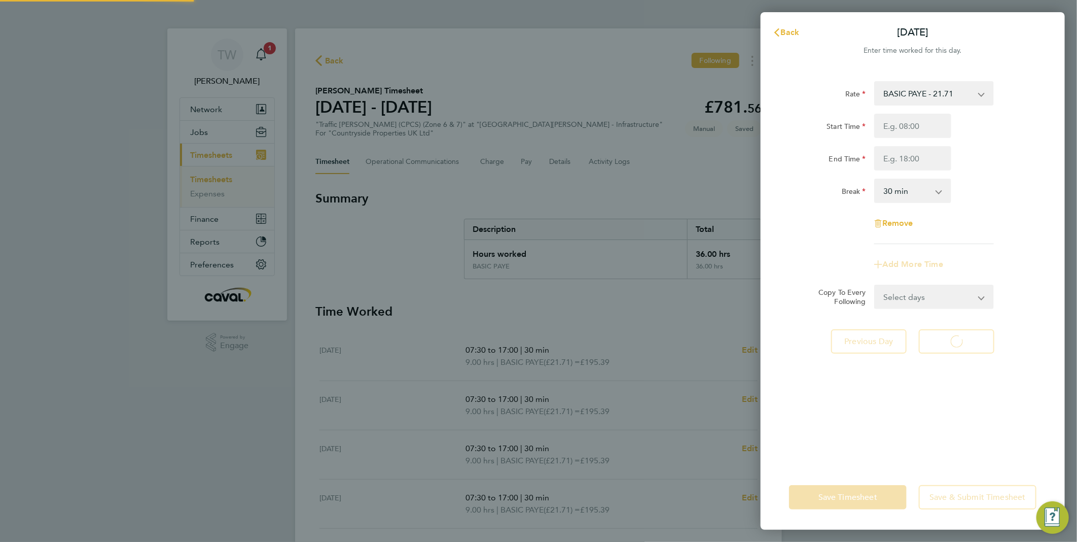
select select "30"
type input "07:30"
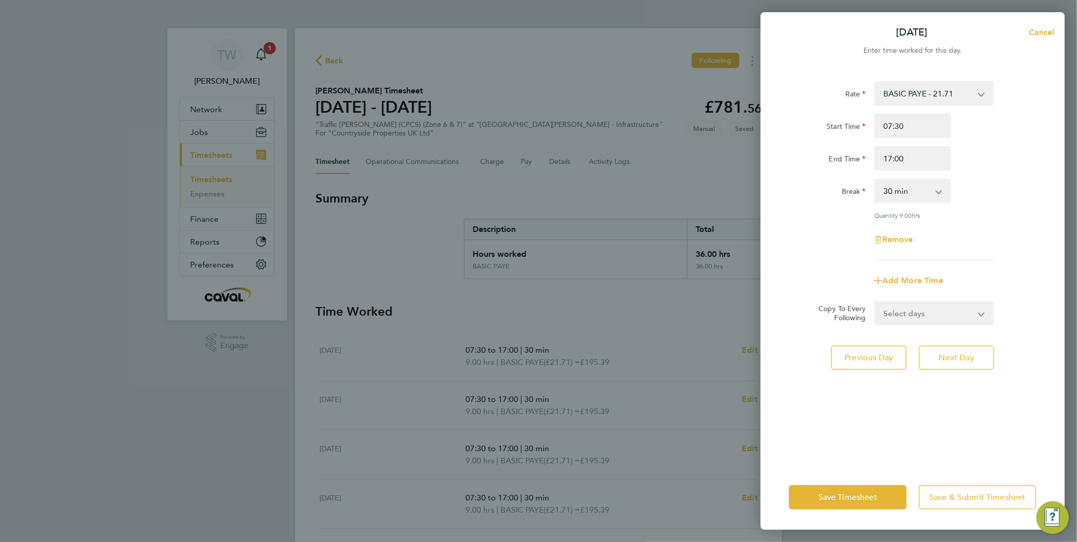
click at [997, 170] on div "Rate BASIC PAYE - 21.71 Start Time 07:30 End Time 17:00 Break 0 min 15 min 30 m…" at bounding box center [912, 170] width 247 height 179
click at [888, 157] on input "17:00" at bounding box center [912, 158] width 77 height 24
type input "15:00"
click at [983, 168] on div "End Time 15:00" at bounding box center [913, 158] width 256 height 24
click at [882, 493] on button "Save Timesheet" at bounding box center [848, 497] width 118 height 24
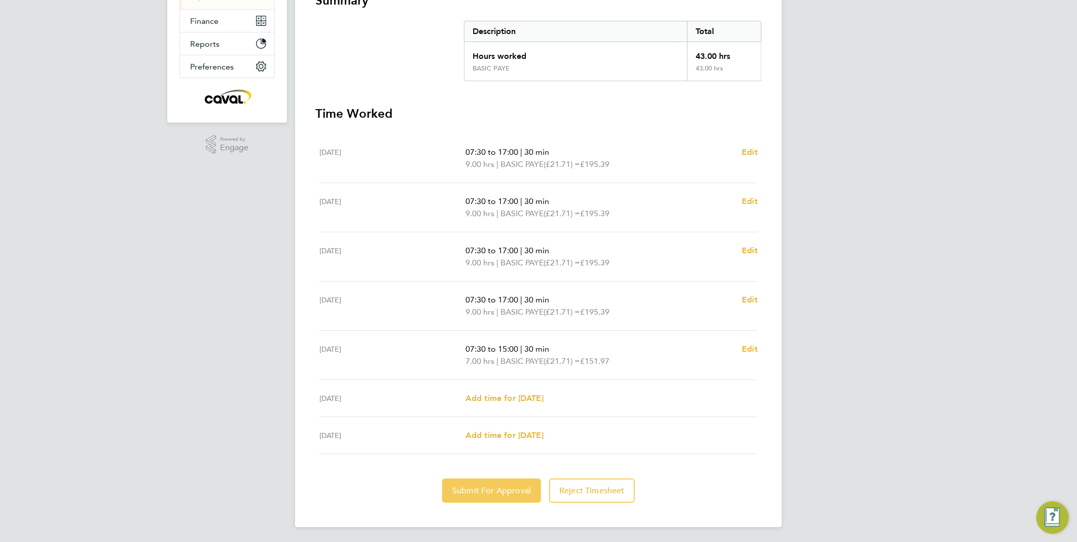
click at [518, 483] on button "Submit For Approval" at bounding box center [491, 490] width 99 height 24
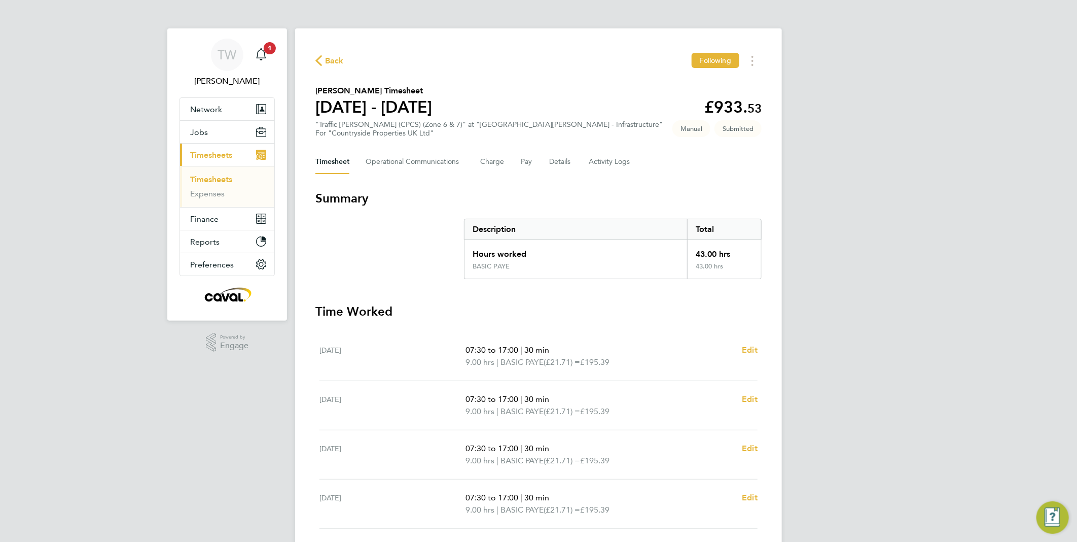
drag, startPoint x: 208, startPoint y: 180, endPoint x: 226, endPoint y: 179, distance: 17.3
click at [208, 180] on link "Timesheets" at bounding box center [211, 179] width 42 height 10
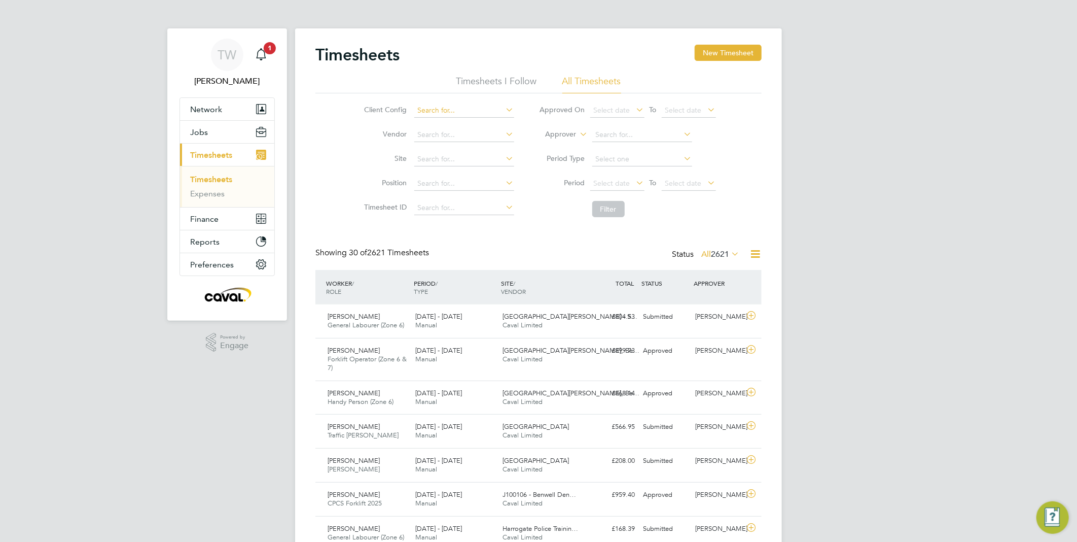
click at [446, 108] on input at bounding box center [464, 110] width 100 height 14
click at [325, 193] on div "Client Config Vendor Site Position Timesheet ID Approved On Select date To Sele…" at bounding box center [538, 157] width 446 height 129
click at [646, 327] on div "Brian Martin General Labourer (Zone 6) 15 - 21 Sep 2025 15 - 21 Sep 2025 Manual…" at bounding box center [538, 320] width 446 height 33
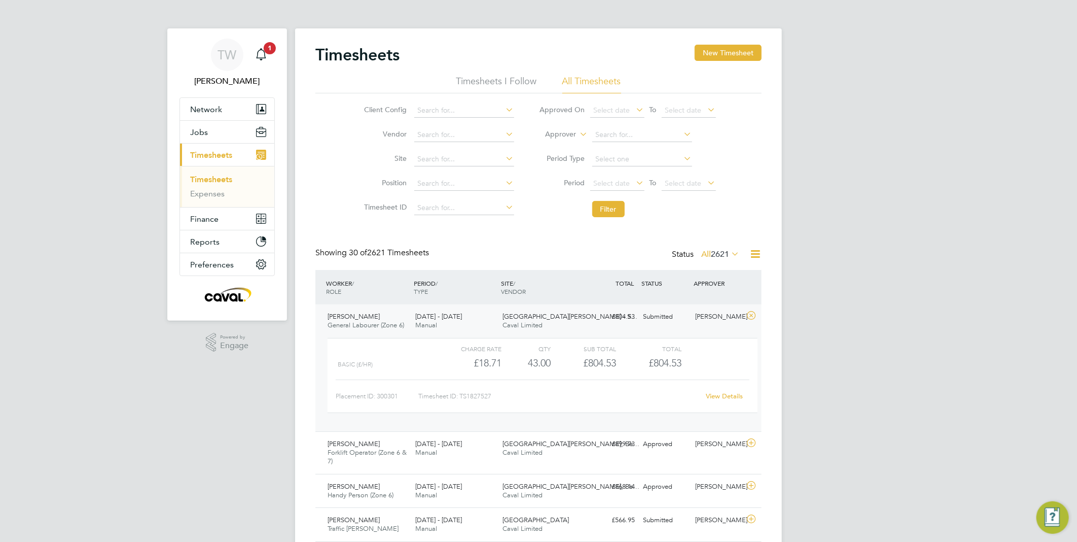
click at [731, 393] on link "View Details" at bounding box center [724, 395] width 37 height 9
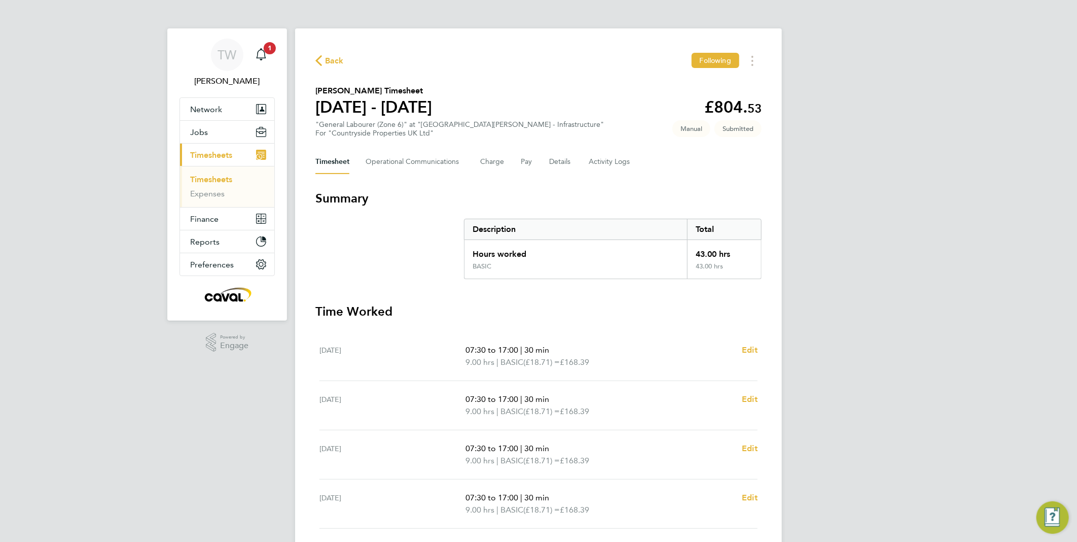
drag, startPoint x: 62, startPoint y: 459, endPoint x: 71, endPoint y: 528, distance: 69.6
click at [62, 461] on div "TW [PERSON_NAME] Notifications 1 Applications: Network Team Members Businesses …" at bounding box center [538, 370] width 1077 height 741
click at [970, 157] on div "TW [PERSON_NAME] Notifications 1 Applications: Network Team Members Businesses …" at bounding box center [538, 370] width 1077 height 741
drag, startPoint x: 707, startPoint y: 64, endPoint x: 706, endPoint y: 69, distance: 5.1
click at [707, 64] on span "Unfollow" at bounding box center [716, 60] width 29 height 9
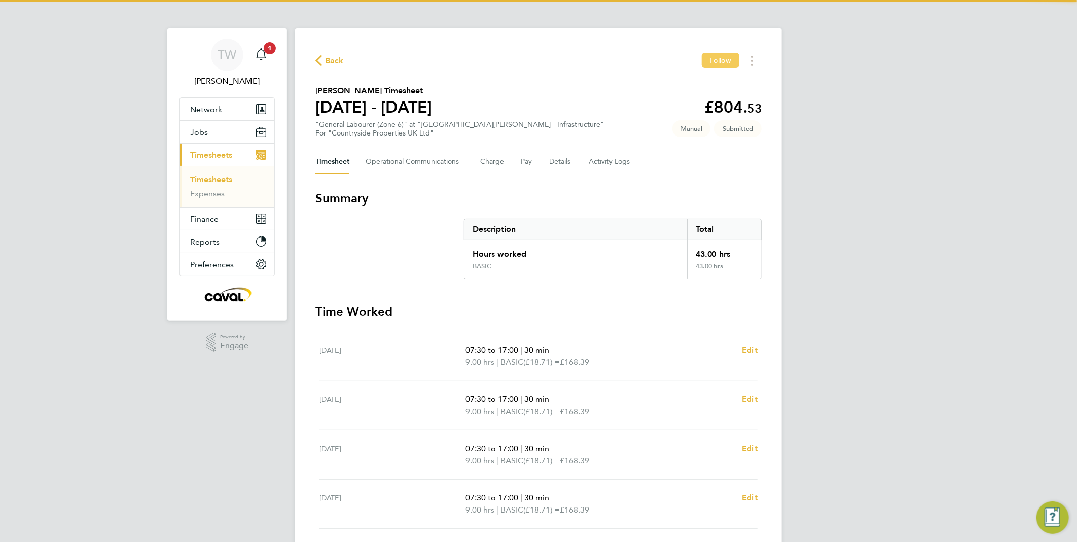
click at [713, 53] on button "Follow" at bounding box center [721, 60] width 38 height 15
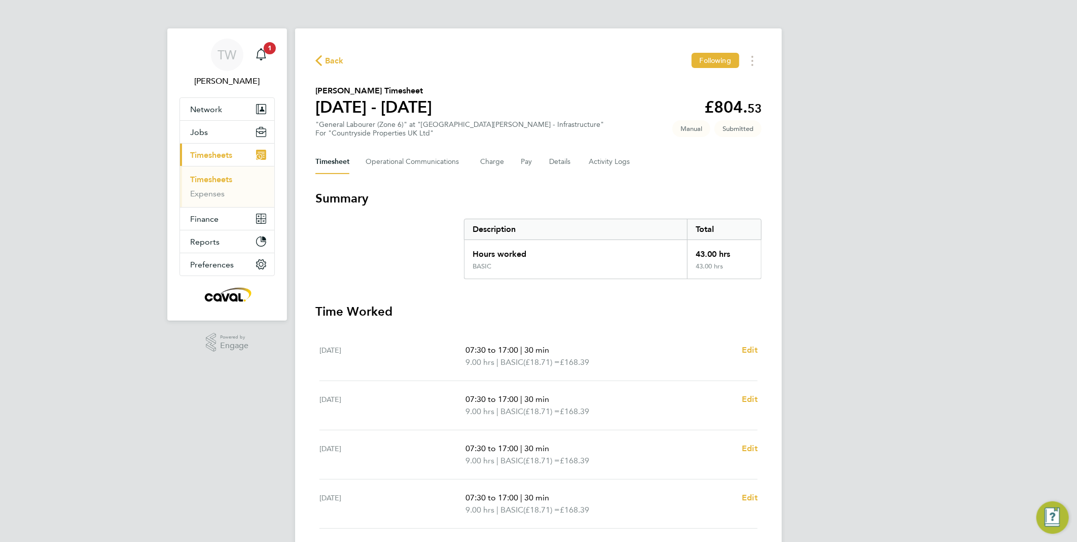
click at [228, 179] on link "Timesheets" at bounding box center [211, 179] width 42 height 10
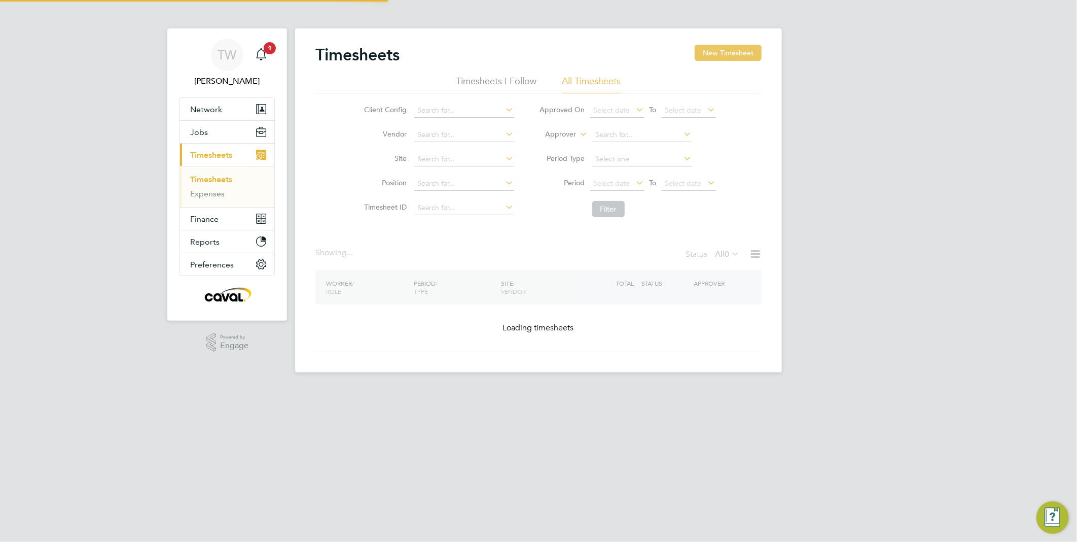
click at [739, 49] on button "New Timesheet" at bounding box center [728, 53] width 67 height 16
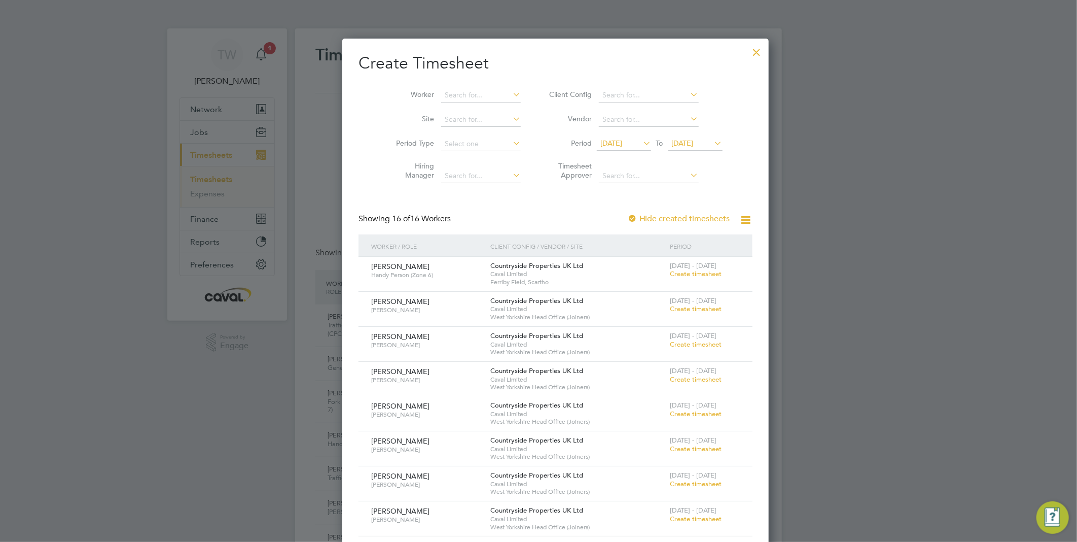
click at [686, 145] on span "[DATE]" at bounding box center [683, 142] width 22 height 9
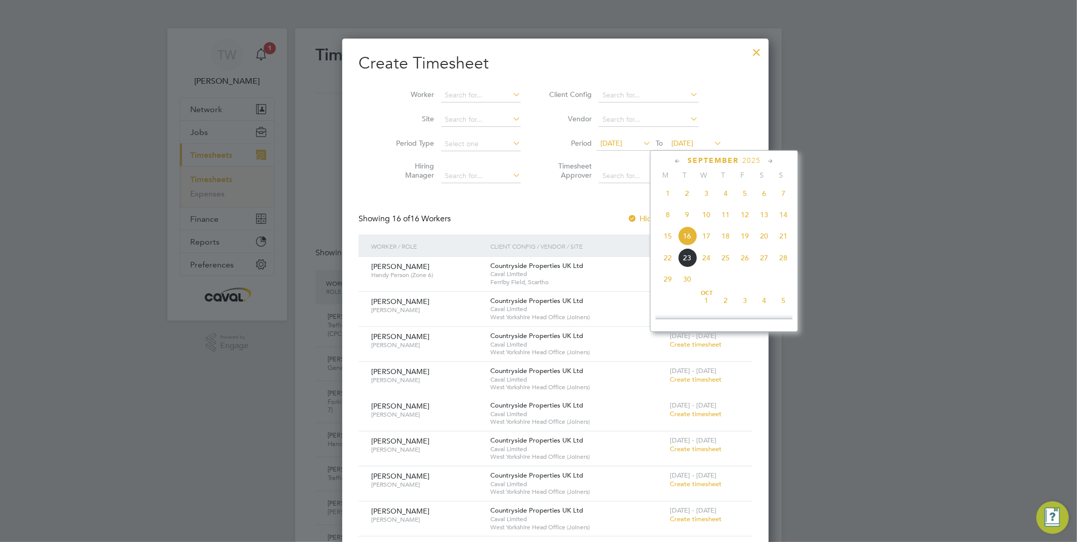
click at [789, 239] on span "21" at bounding box center [783, 235] width 19 height 19
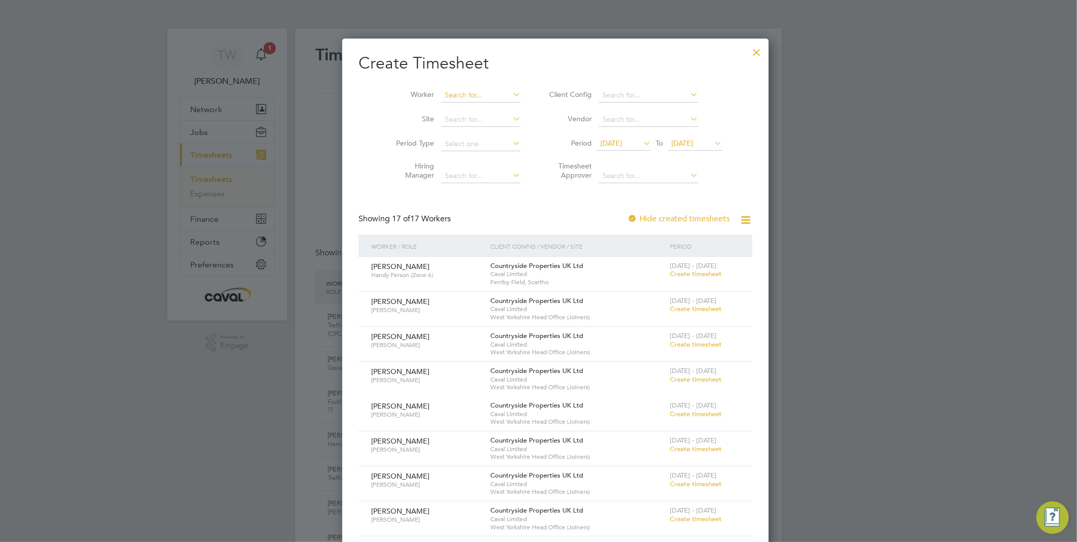
click at [483, 93] on input at bounding box center [481, 95] width 80 height 14
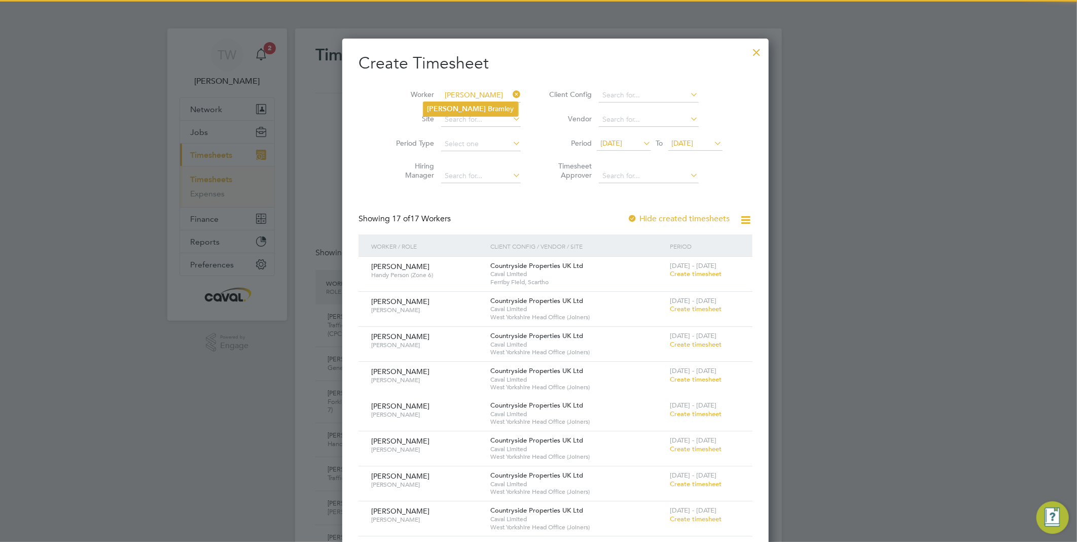
click at [487, 106] on li "[PERSON_NAME] Br [PERSON_NAME]" at bounding box center [470, 109] width 95 height 14
type input "[PERSON_NAME]"
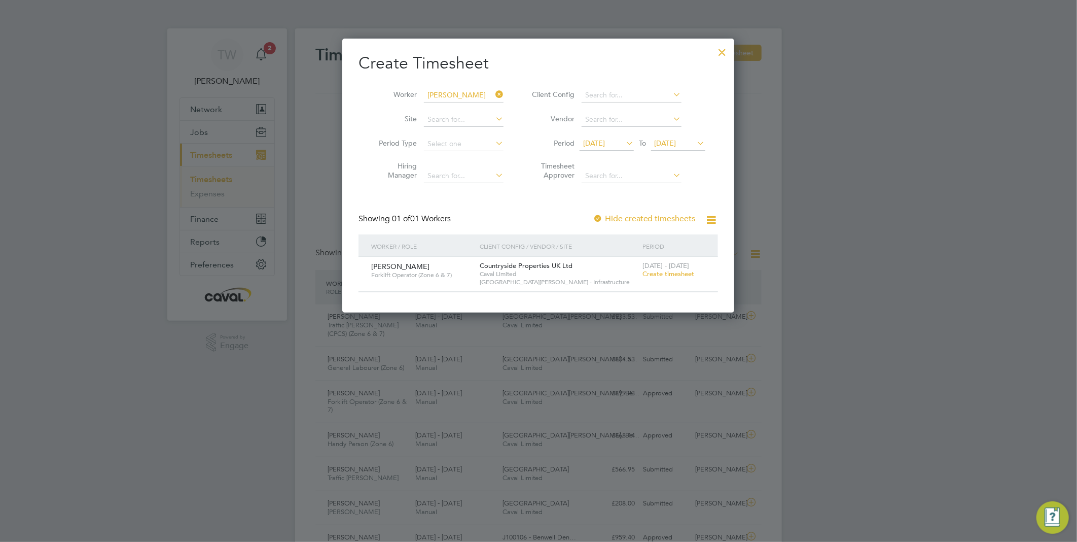
click at [671, 271] on span "Create timesheet" at bounding box center [669, 273] width 52 height 9
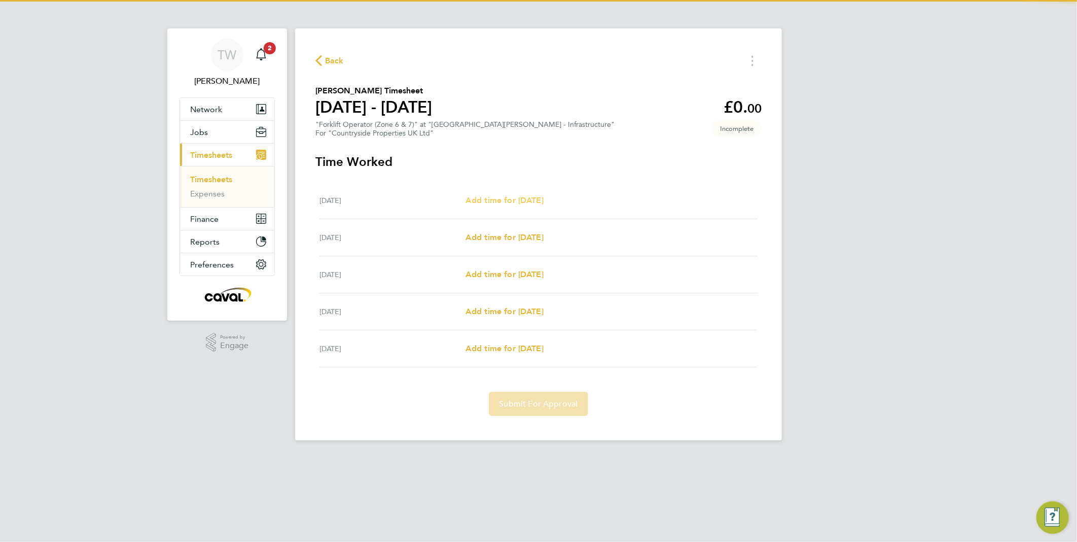
click at [526, 204] on span "Add time for [DATE]" at bounding box center [505, 200] width 78 height 10
select select "30"
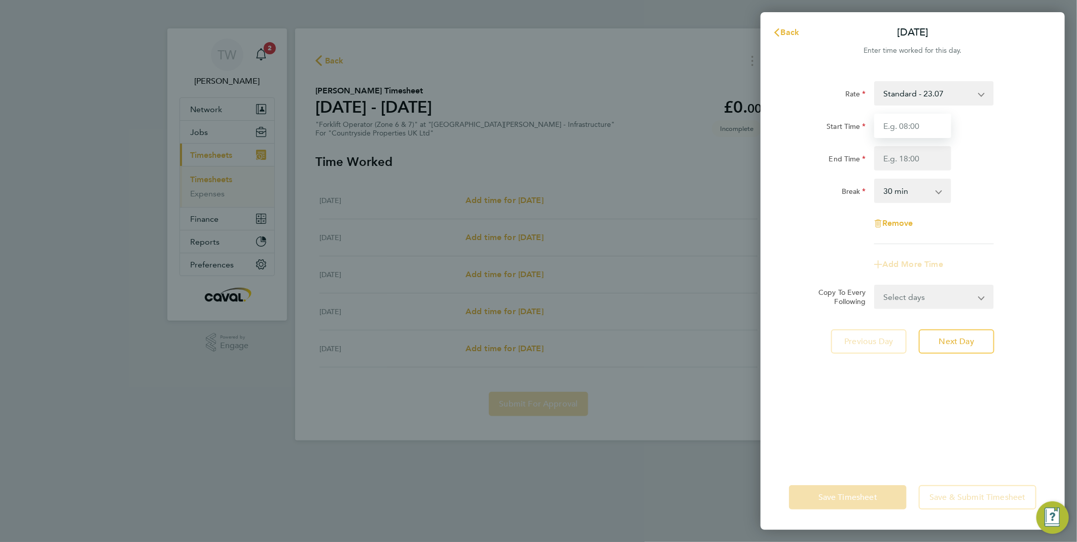
drag, startPoint x: 909, startPoint y: 119, endPoint x: 911, endPoint y: 133, distance: 13.9
click at [909, 119] on input "Start Time" at bounding box center [912, 126] width 77 height 24
type input "07:30"
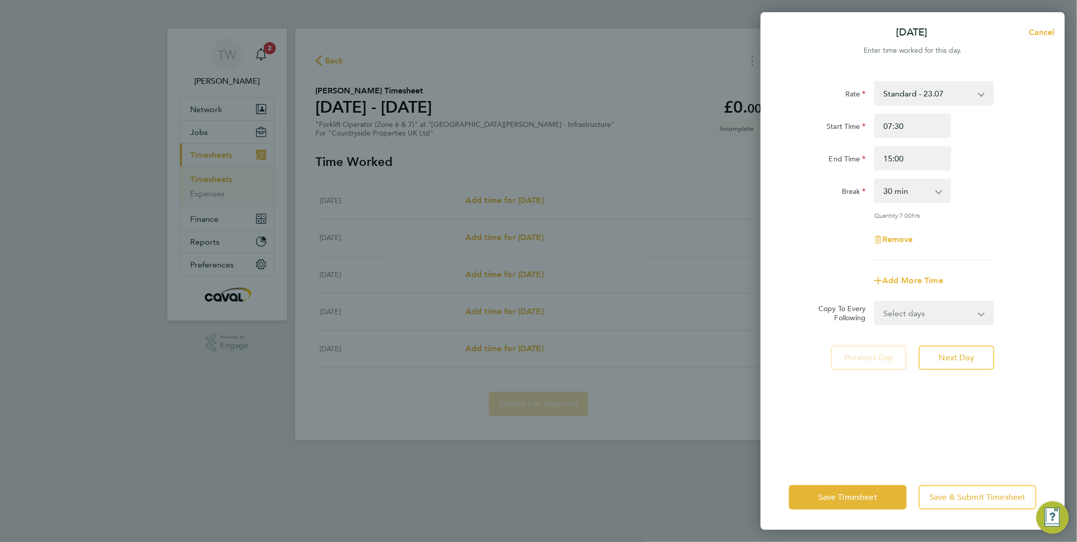
click at [1003, 208] on div "Rate Standard - 23.07 Start Time 07:30 End Time 15:00 Break 0 min 15 min 30 min…" at bounding box center [912, 170] width 247 height 179
click at [893, 159] on input "15:00" at bounding box center [912, 158] width 77 height 24
type input "17:00"
click at [962, 179] on div "Break 0 min 15 min 30 min 45 min 60 min 75 min 90 min" at bounding box center [913, 191] width 256 height 24
click at [969, 359] on span "Next Day" at bounding box center [956, 357] width 35 height 10
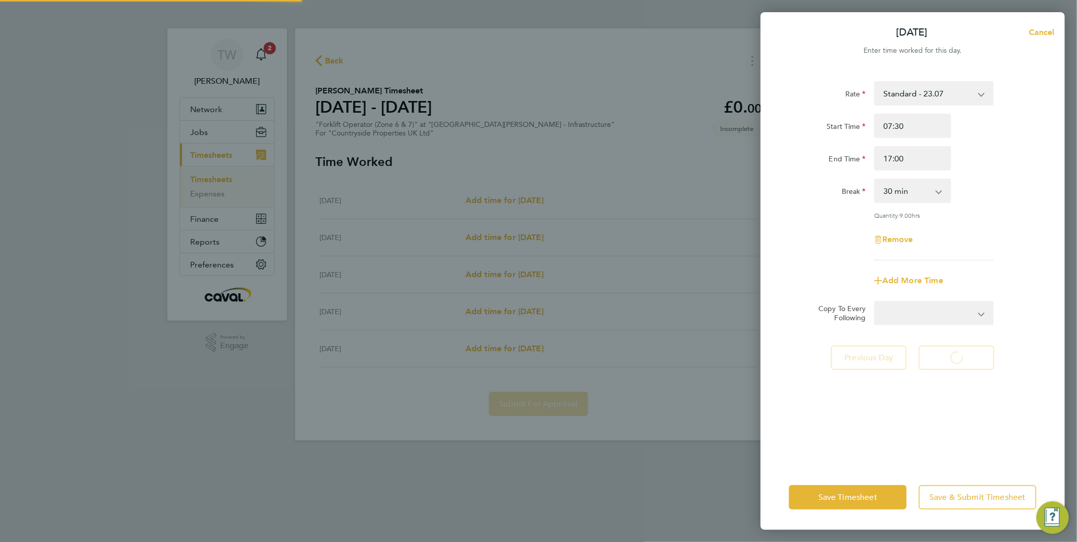
select select "30"
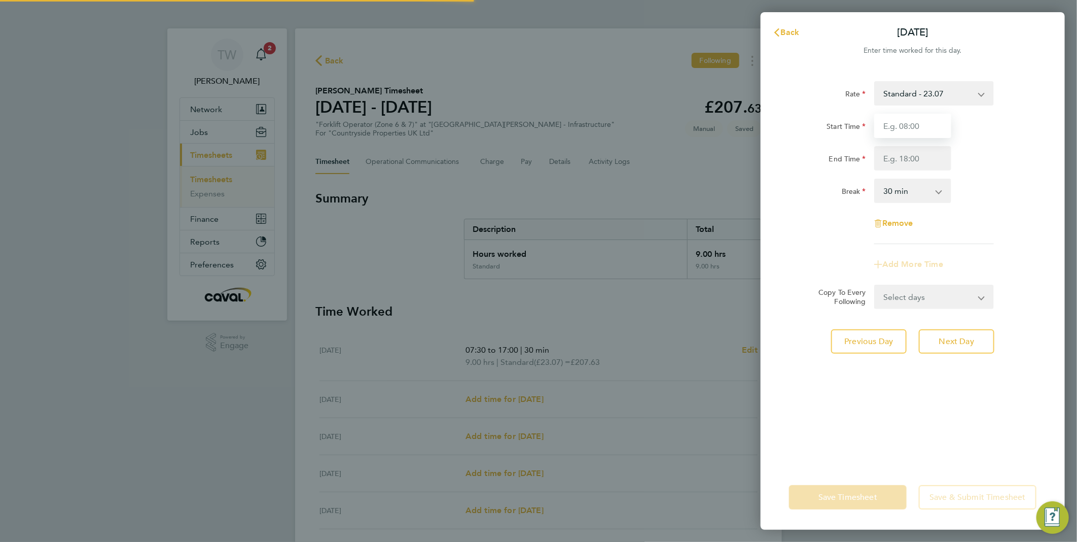
click at [899, 135] on input "Start Time" at bounding box center [912, 126] width 77 height 24
type input "07:30"
type input "17:00"
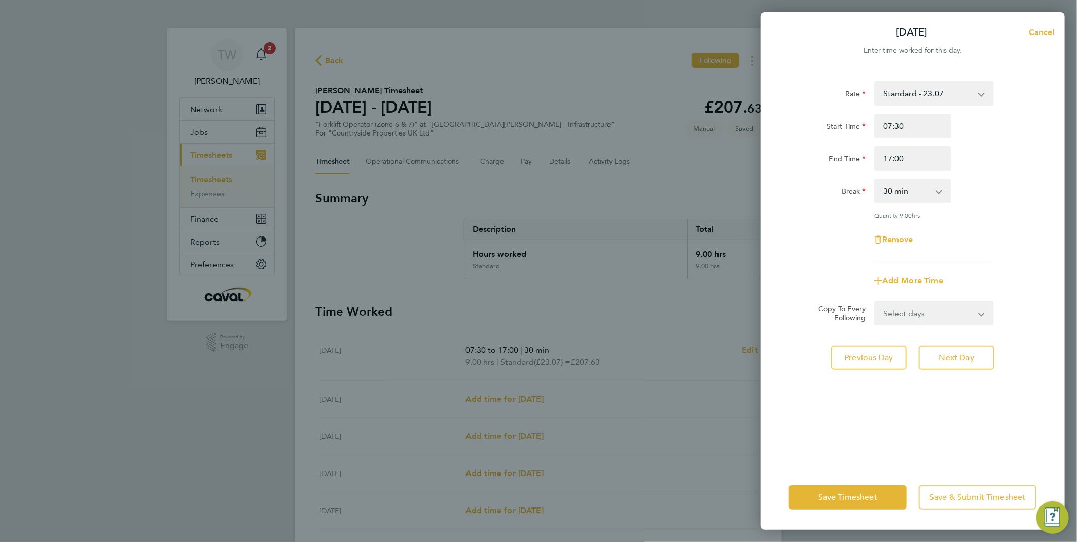
click at [1007, 188] on div "Break 0 min 15 min 30 min 45 min 60 min 75 min 90 min" at bounding box center [913, 191] width 256 height 24
click at [979, 352] on button "Next Day" at bounding box center [957, 357] width 76 height 24
select select "30"
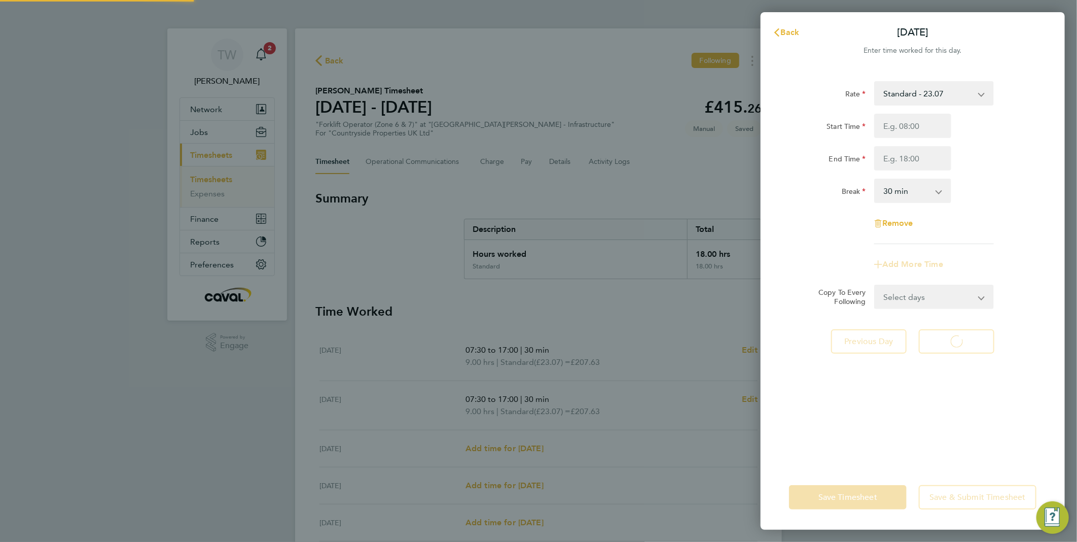
select select "30"
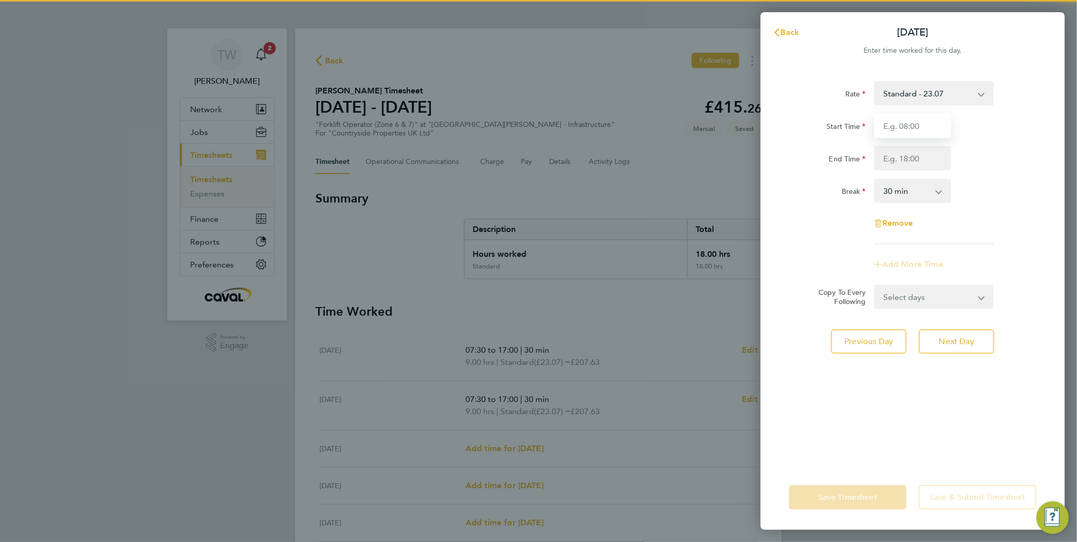
click at [913, 127] on input "Start Time" at bounding box center [912, 126] width 77 height 24
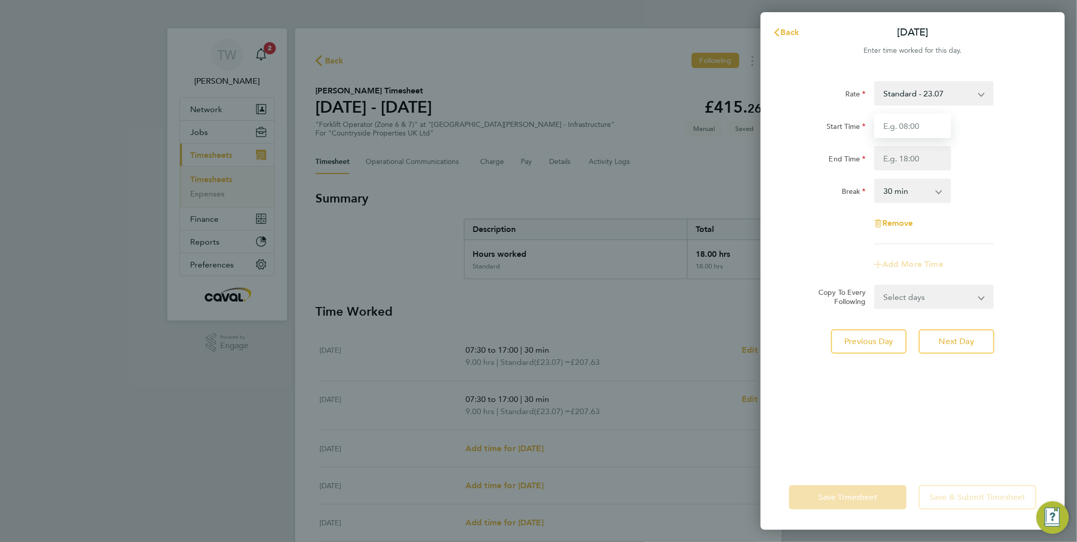
type input "07:30"
type input "17:00"
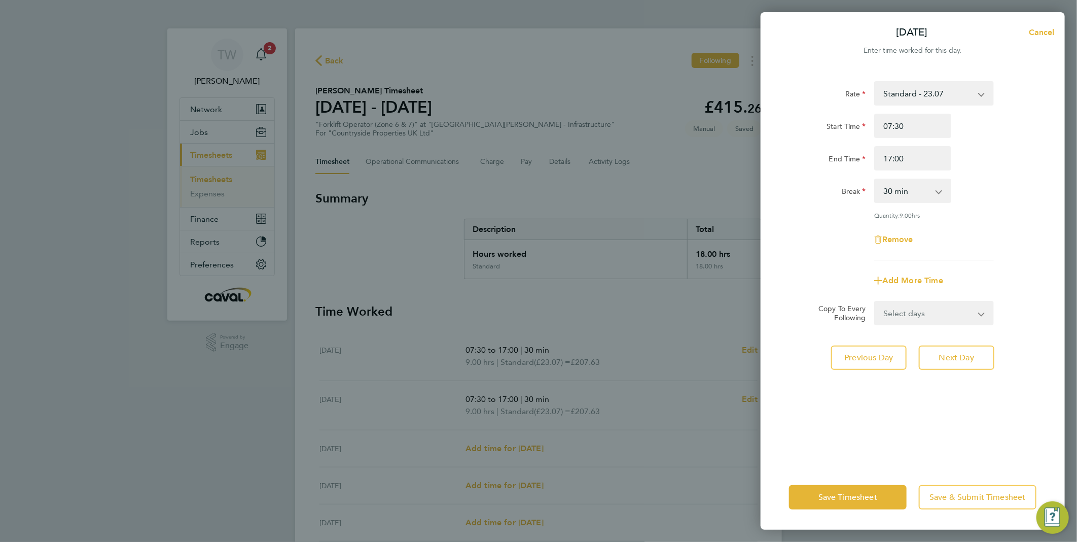
click at [1011, 175] on div "Rate Standard - 23.07 Start Time 07:30 End Time 17:00 Break 0 min 15 min 30 min…" at bounding box center [912, 170] width 247 height 179
click at [971, 358] on span "Next Day" at bounding box center [956, 357] width 35 height 10
select select "30"
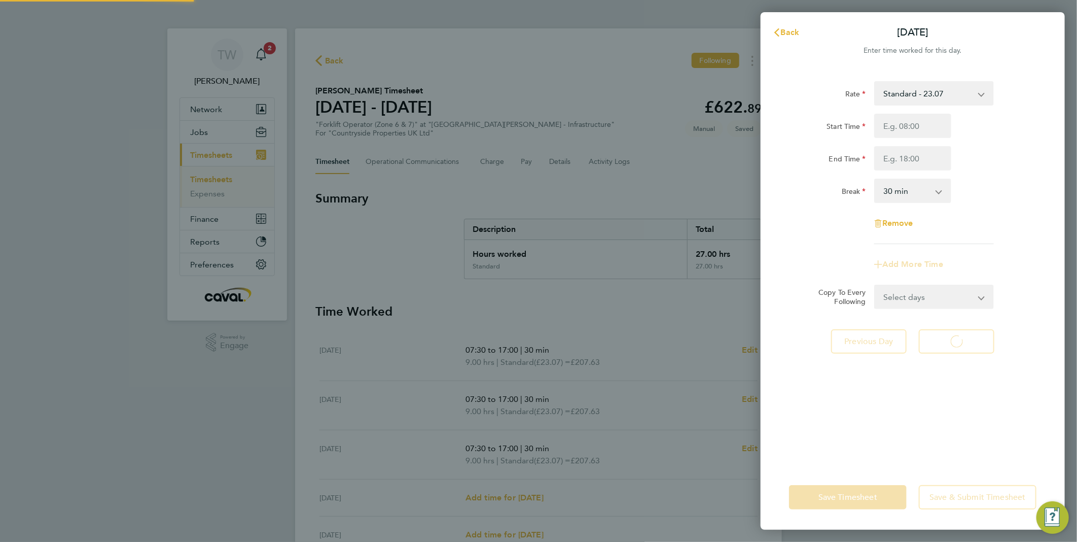
select select "30"
click at [927, 125] on input "Start Time" at bounding box center [912, 126] width 77 height 24
type input "07:30"
type input "17:00"
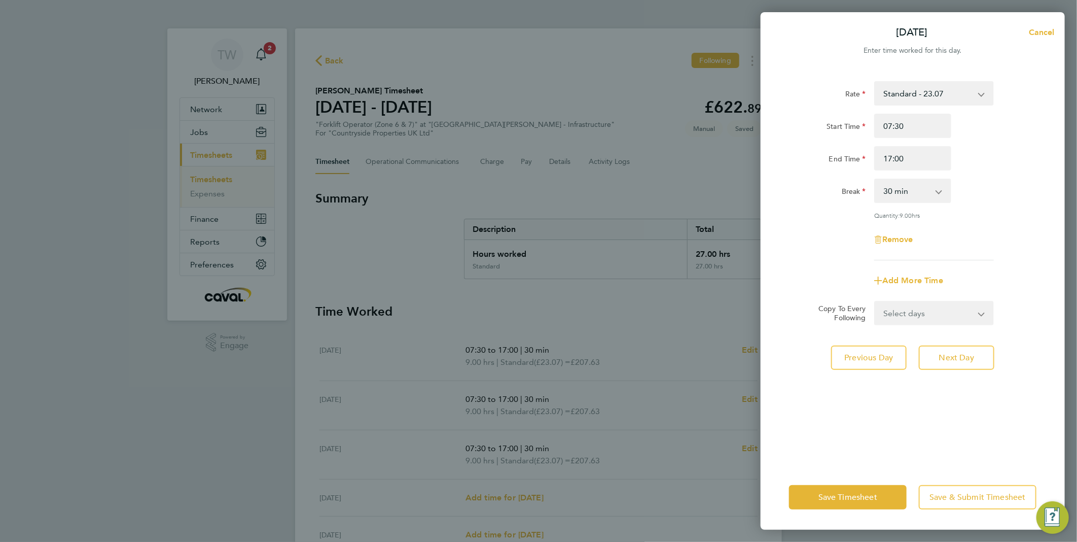
click at [1033, 189] on div "Break 0 min 15 min 30 min 45 min 60 min 75 min 90 min" at bounding box center [913, 191] width 256 height 24
click at [981, 352] on button "Next Day" at bounding box center [957, 357] width 76 height 24
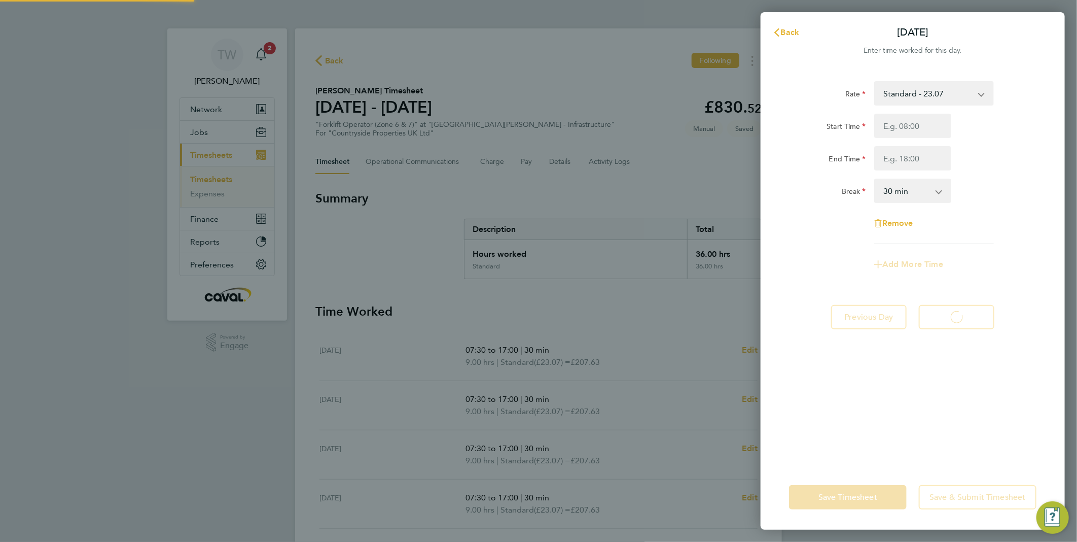
select select "30"
click at [918, 130] on input "Start Time" at bounding box center [912, 126] width 77 height 24
type input "07:30"
type input "15:00"
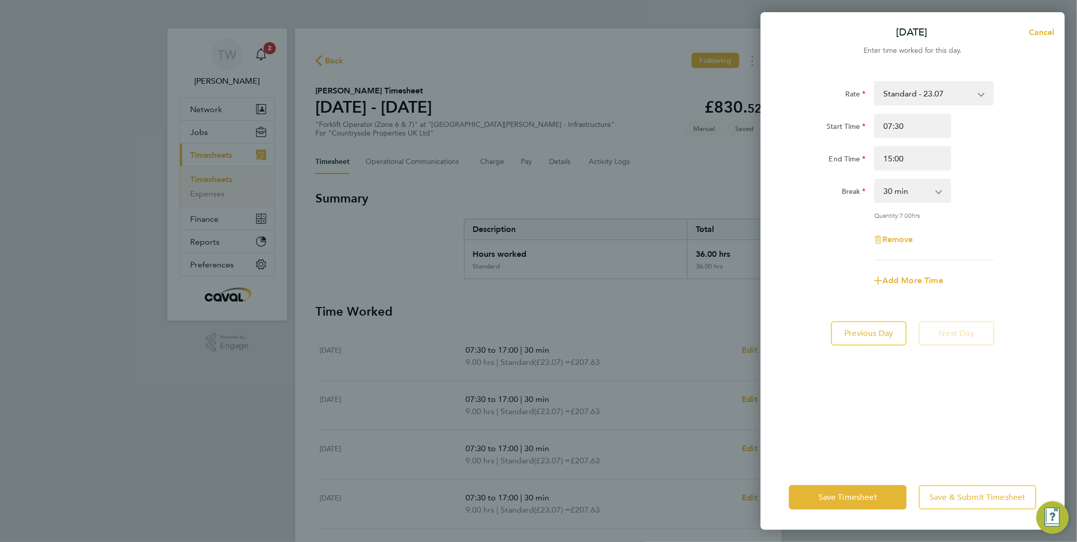
click at [1019, 154] on div "End Time 15:00" at bounding box center [913, 158] width 256 height 24
drag, startPoint x: 874, startPoint y: 497, endPoint x: 807, endPoint y: 450, distance: 81.9
click at [874, 497] on span "Save Timesheet" at bounding box center [847, 497] width 59 height 10
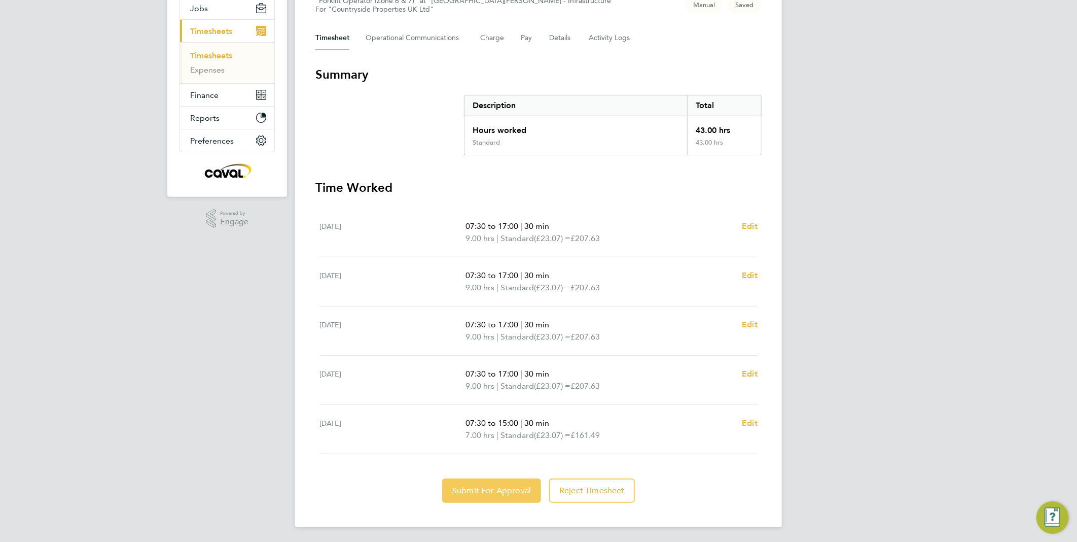
click at [500, 499] on button "Submit For Approval" at bounding box center [491, 490] width 99 height 24
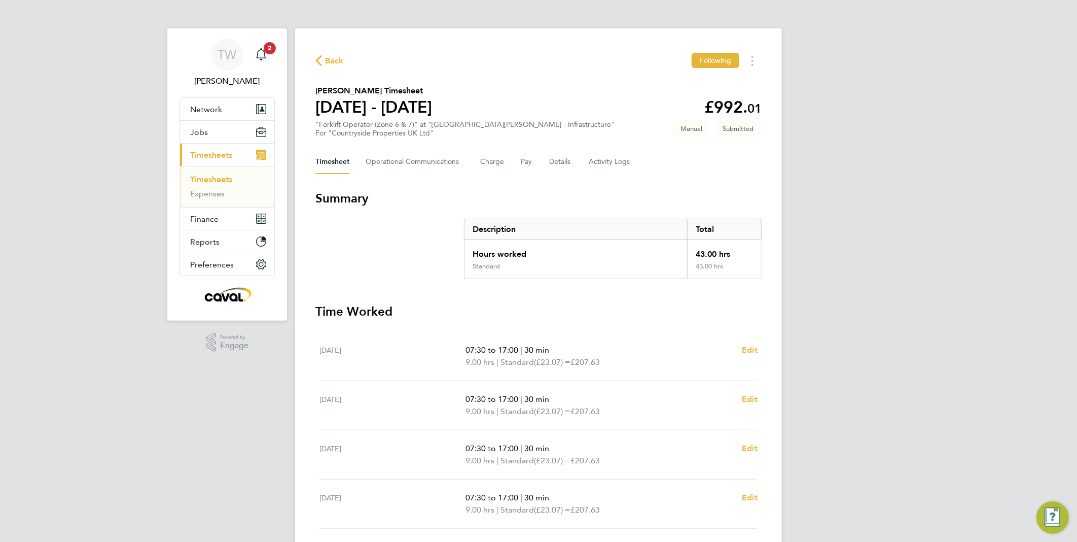
click at [1023, 132] on div "TW [PERSON_NAME] Notifications 2 Applications: Network Team Members Businesses …" at bounding box center [538, 333] width 1077 height 667
